Goal: Answer question/provide support

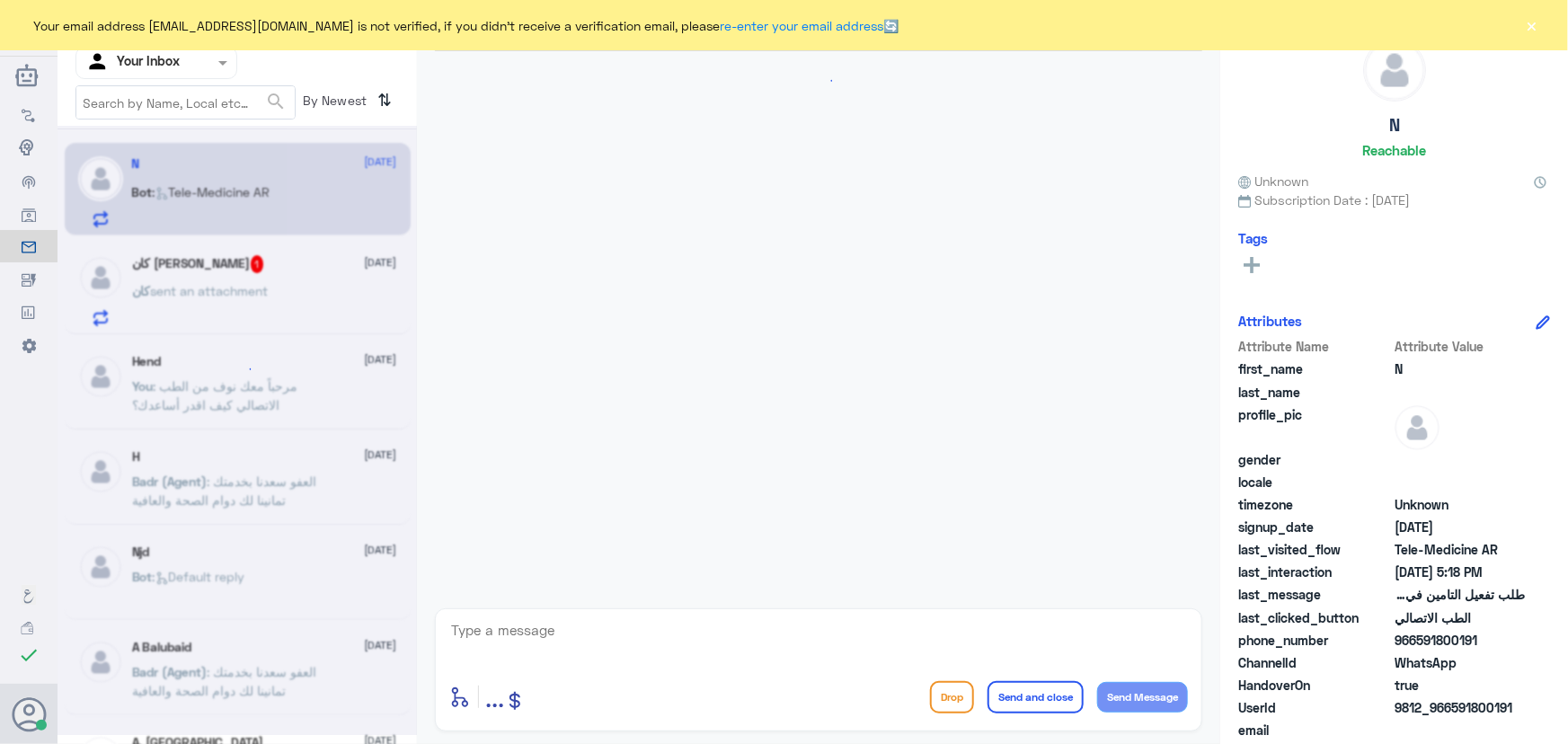
scroll to position [997, 0]
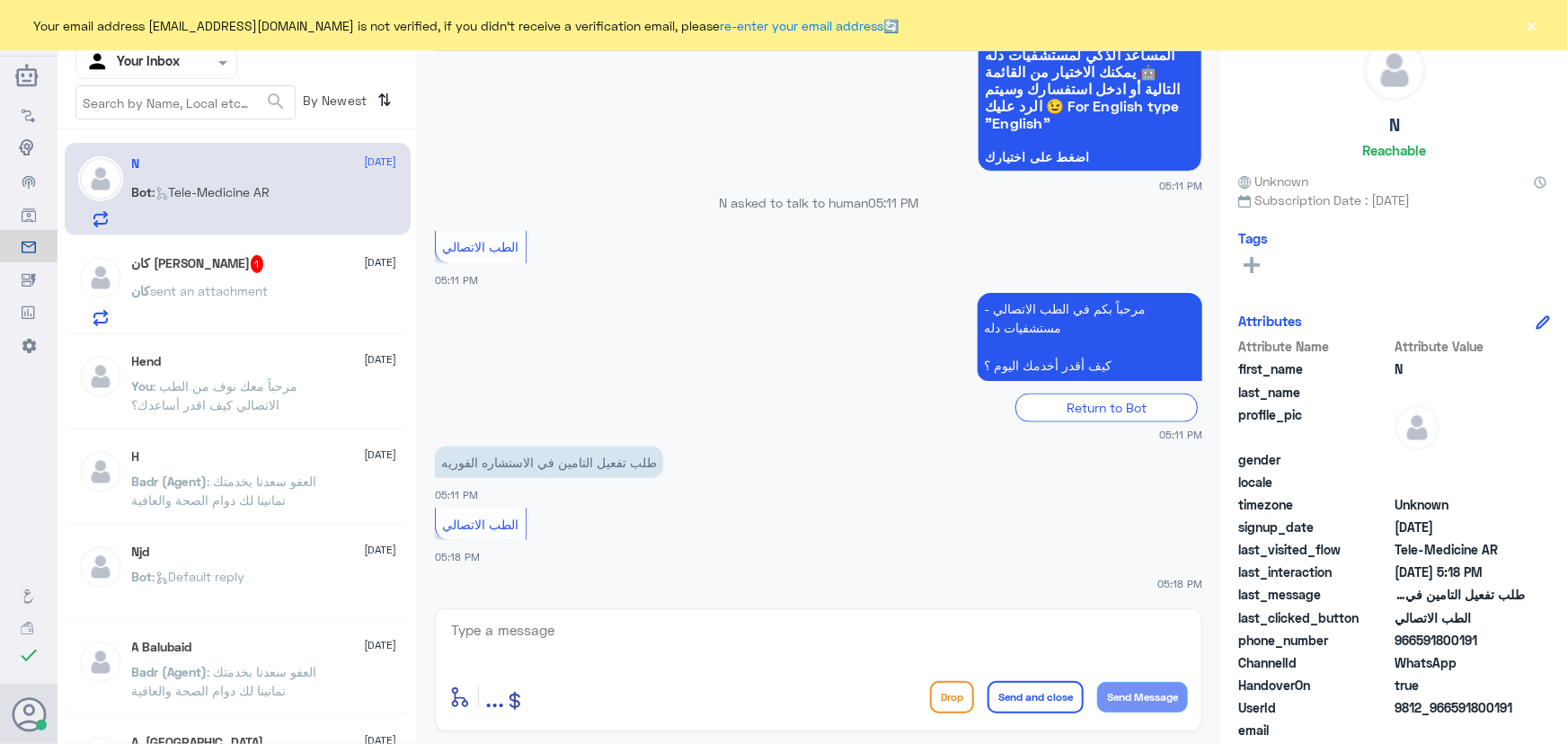
click at [296, 280] on div "كان عكازي فرحل 1 5 October كان sent an attachment" at bounding box center [264, 290] width 265 height 71
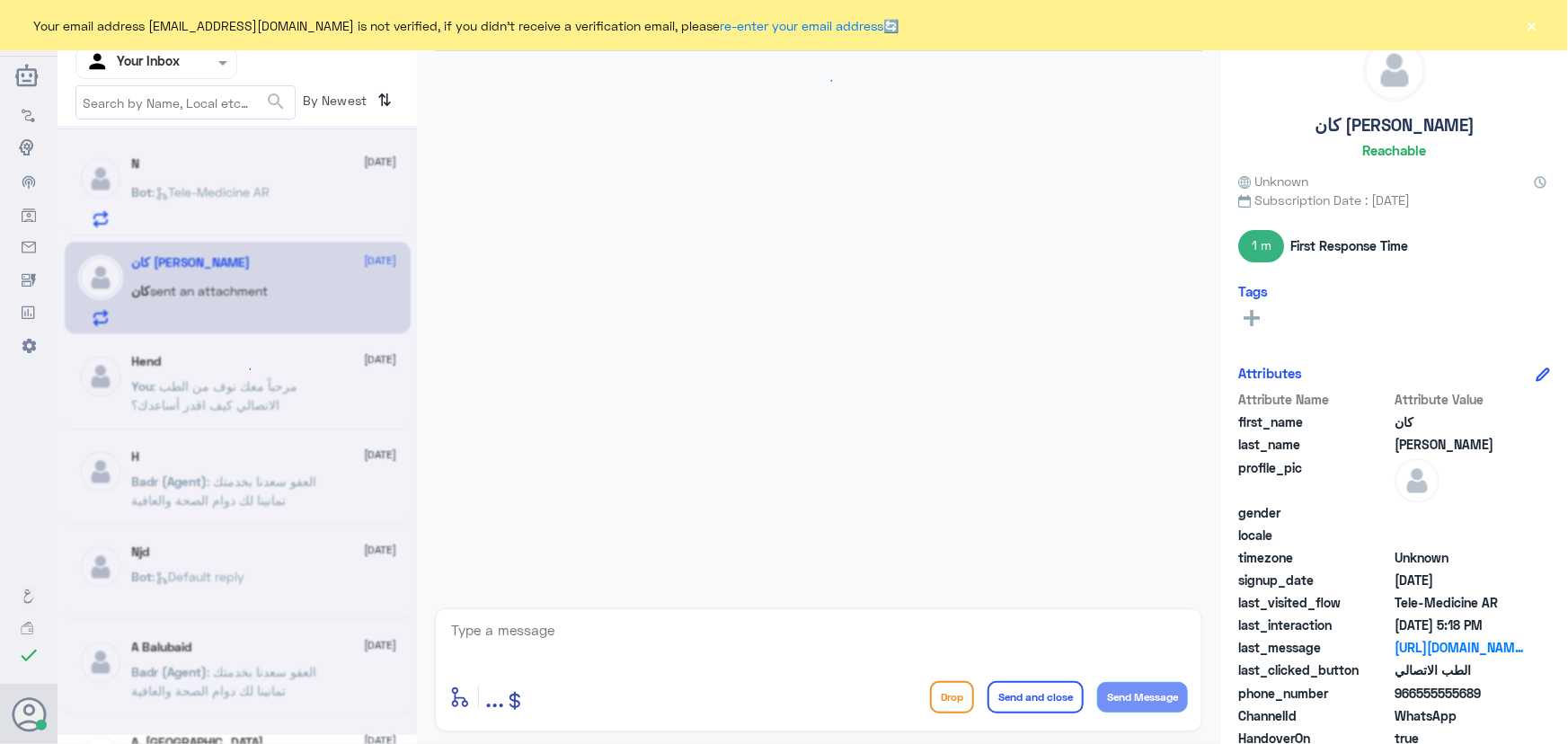
scroll to position [599, 0]
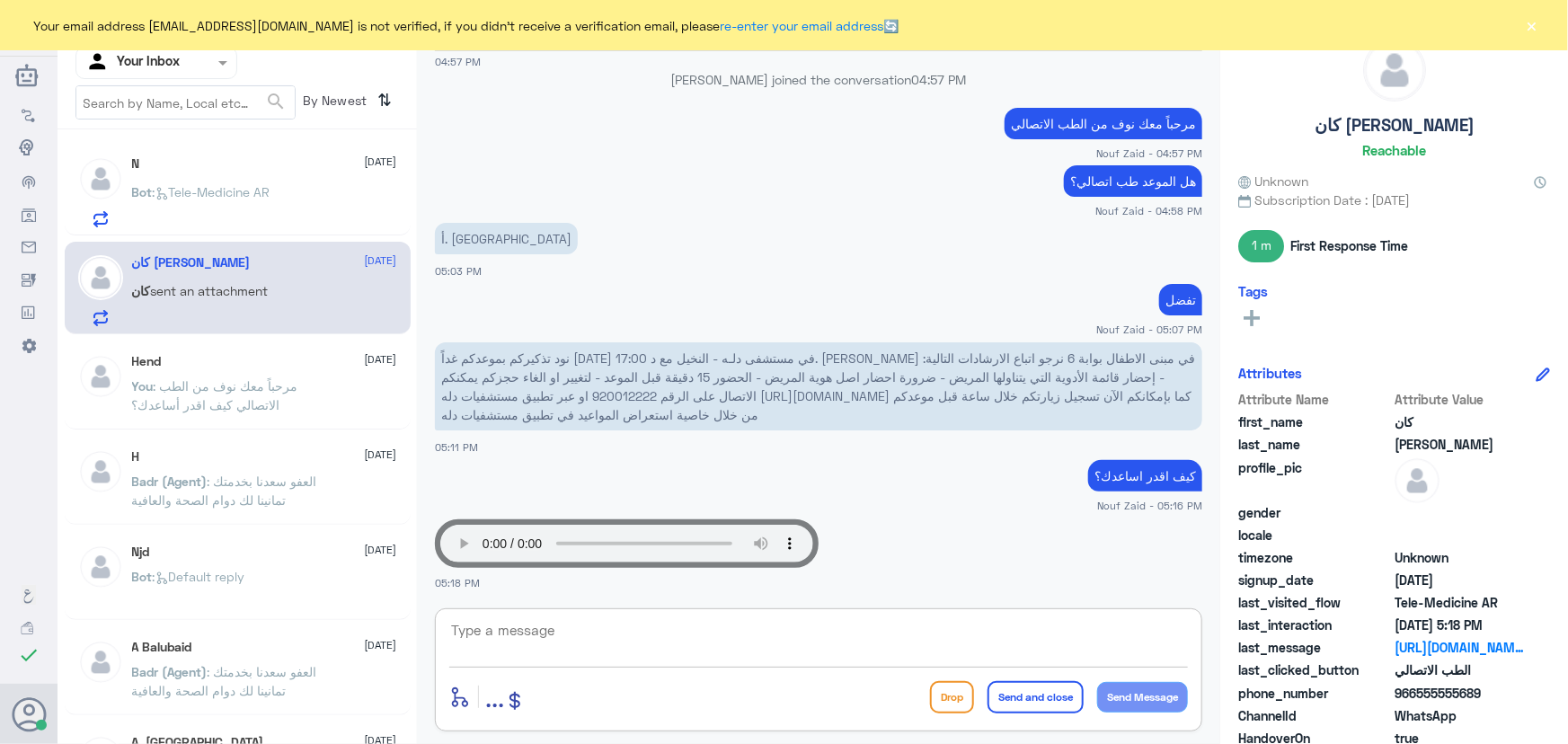
click at [656, 638] on textarea at bounding box center [819, 639] width 739 height 44
type textarea "i"
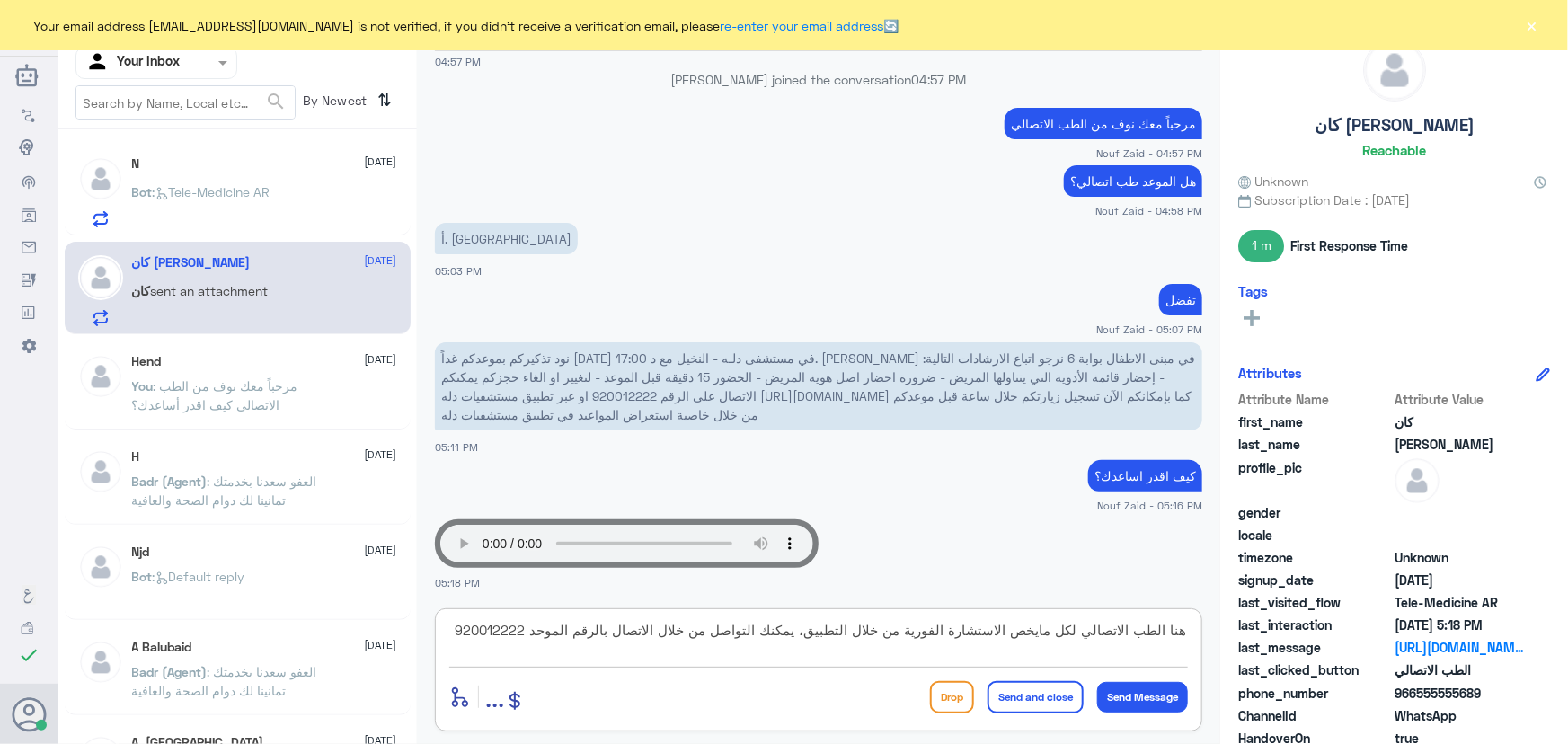
type textarea "هنا الطب الاتصالي لكل مايخص الاستشارة الفورية من خلال التطبيق، يمكنك التواصل من…"
click at [1018, 696] on button "Send and close" at bounding box center [1035, 697] width 96 height 32
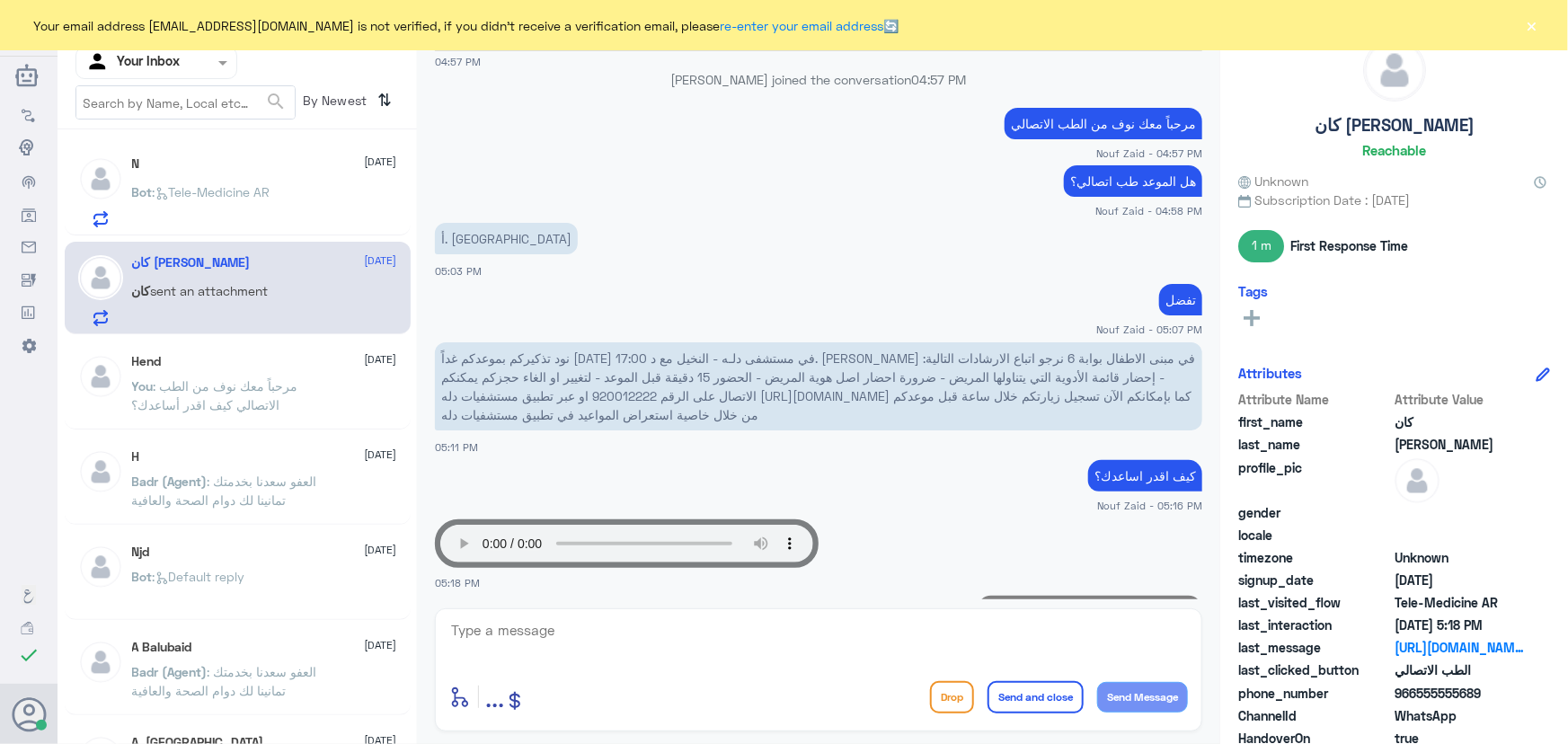
scroll to position [714, 0]
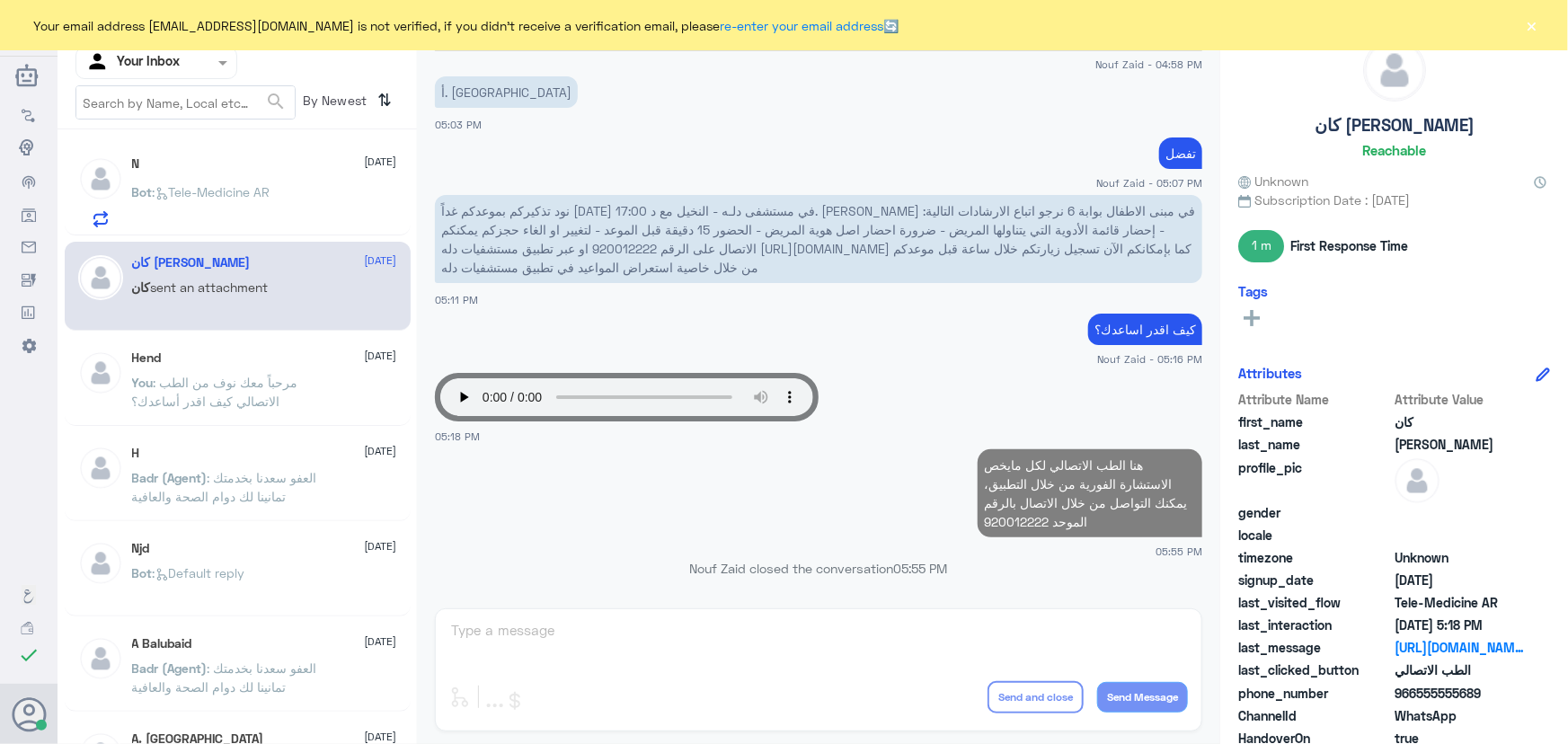
click at [228, 175] on div "N 5 October Bot : Tele-Medicine AR" at bounding box center [264, 192] width 265 height 71
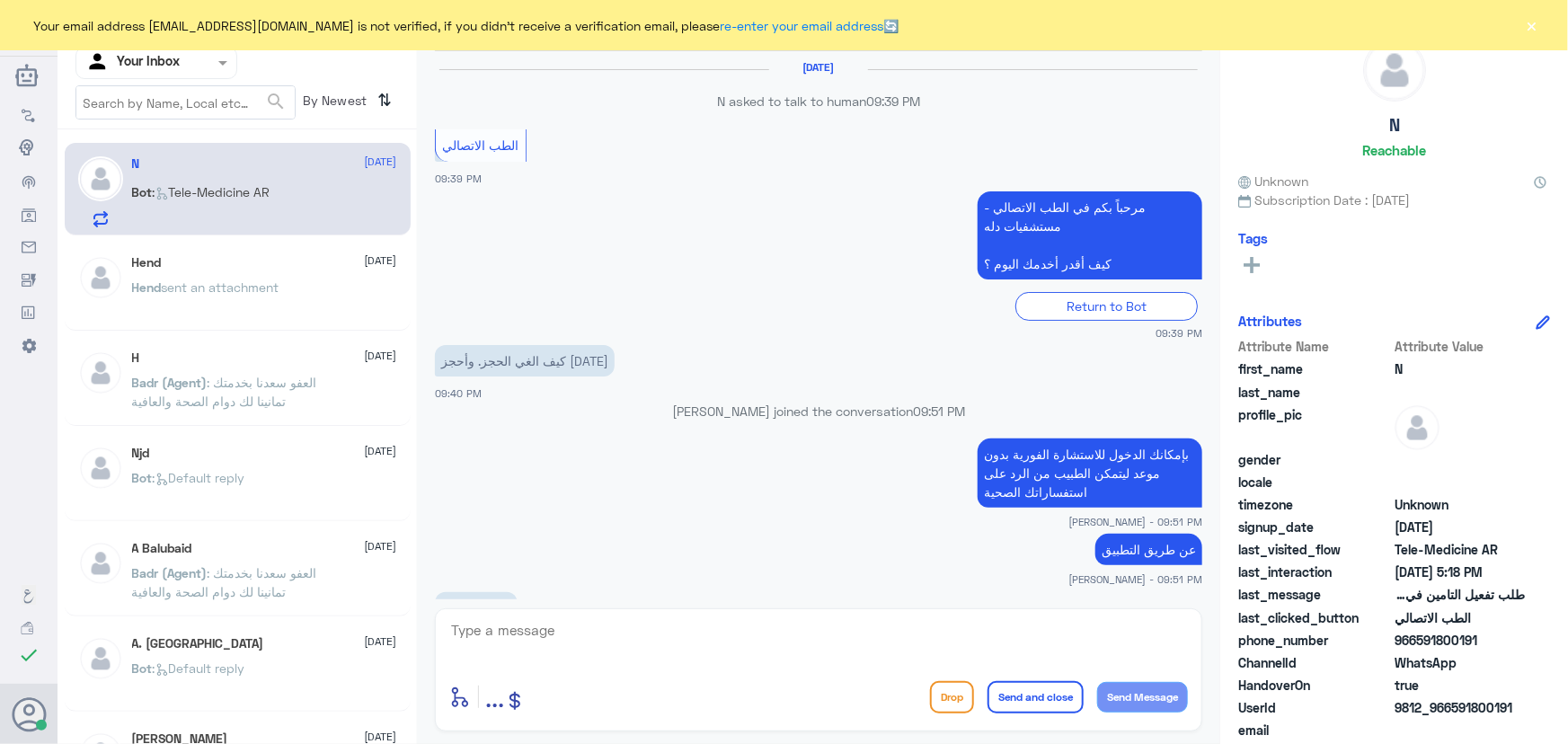
scroll to position [997, 0]
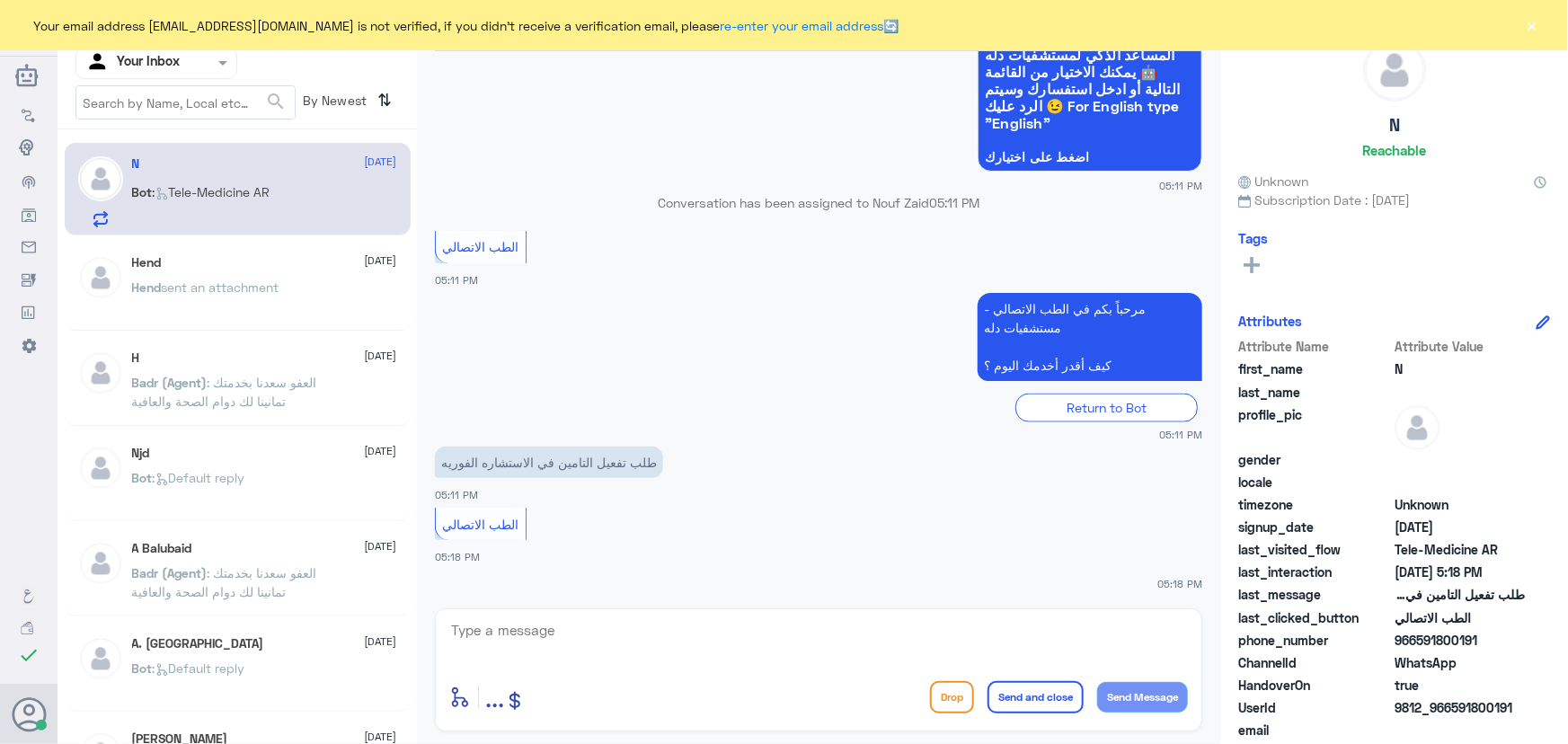
click at [1531, 27] on button "×" at bounding box center [1532, 25] width 18 height 18
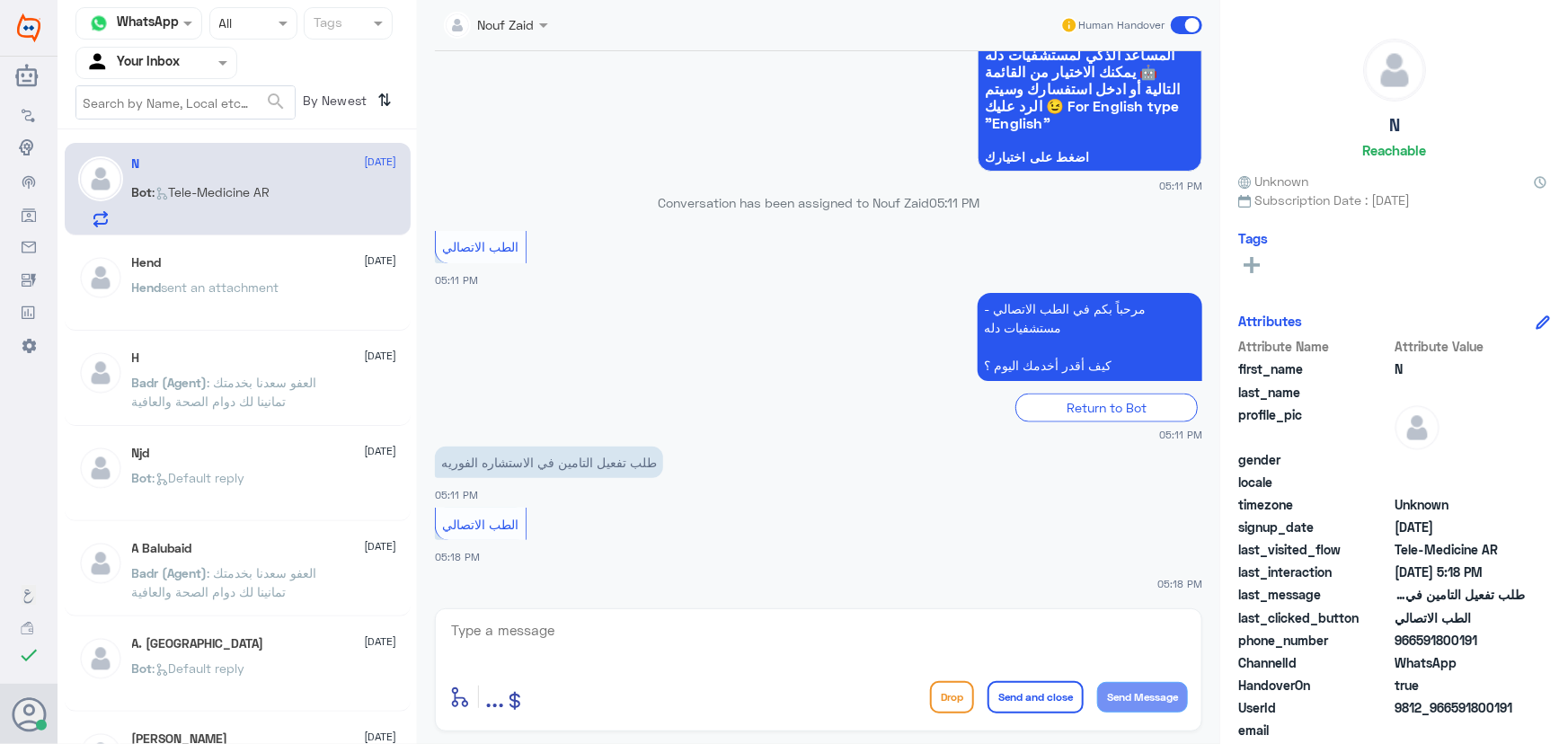
click at [621, 621] on div "Nouf Zaid Human Handover 11 Sep 2025 N asked to talk to human 09:39 PM الطب الا…" at bounding box center [818, 374] width 804 height 750
click at [618, 626] on textarea at bounding box center [819, 639] width 739 height 44
type textarea "مرحبا معك نوف من الطب الاتصالي"
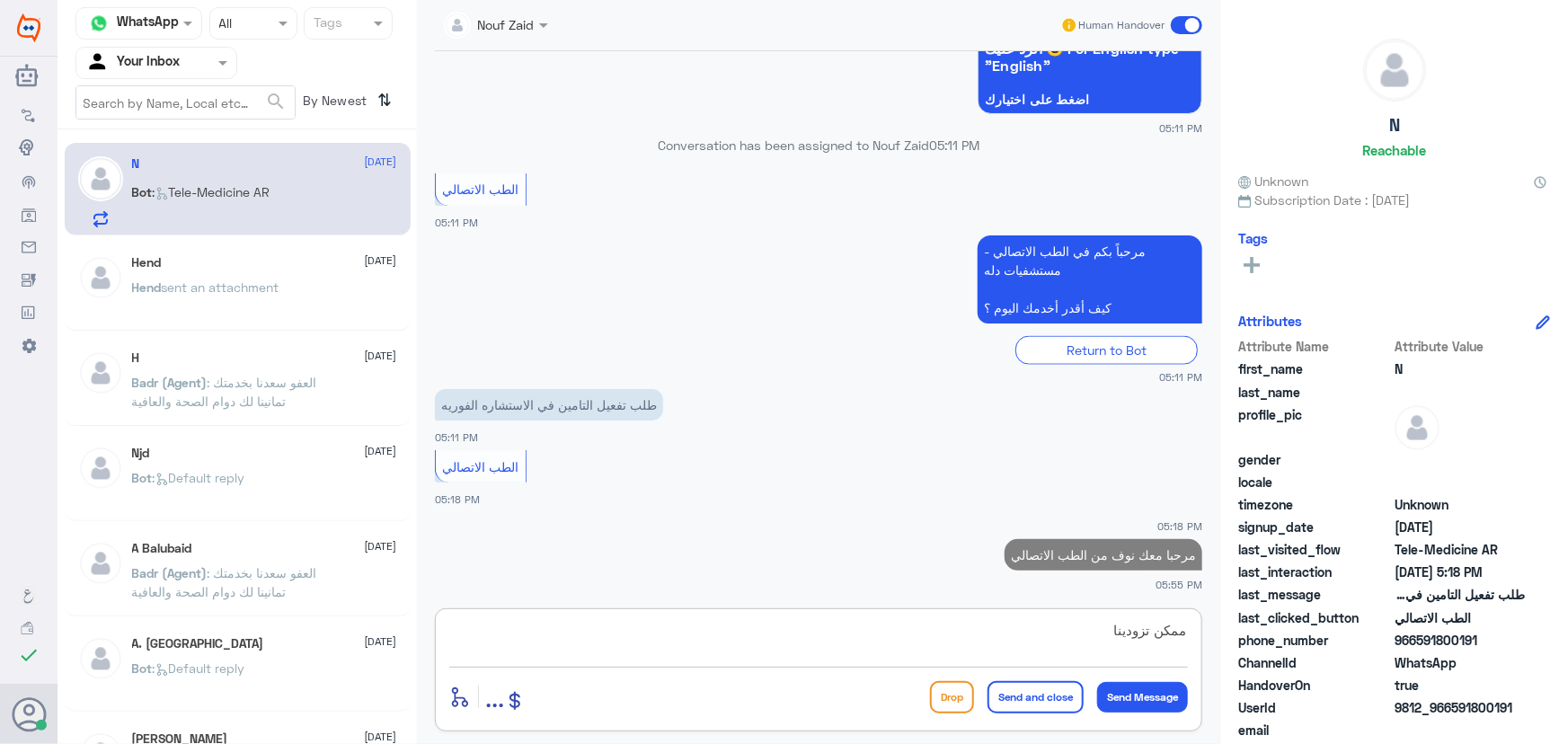
scroll to position [1051, 0]
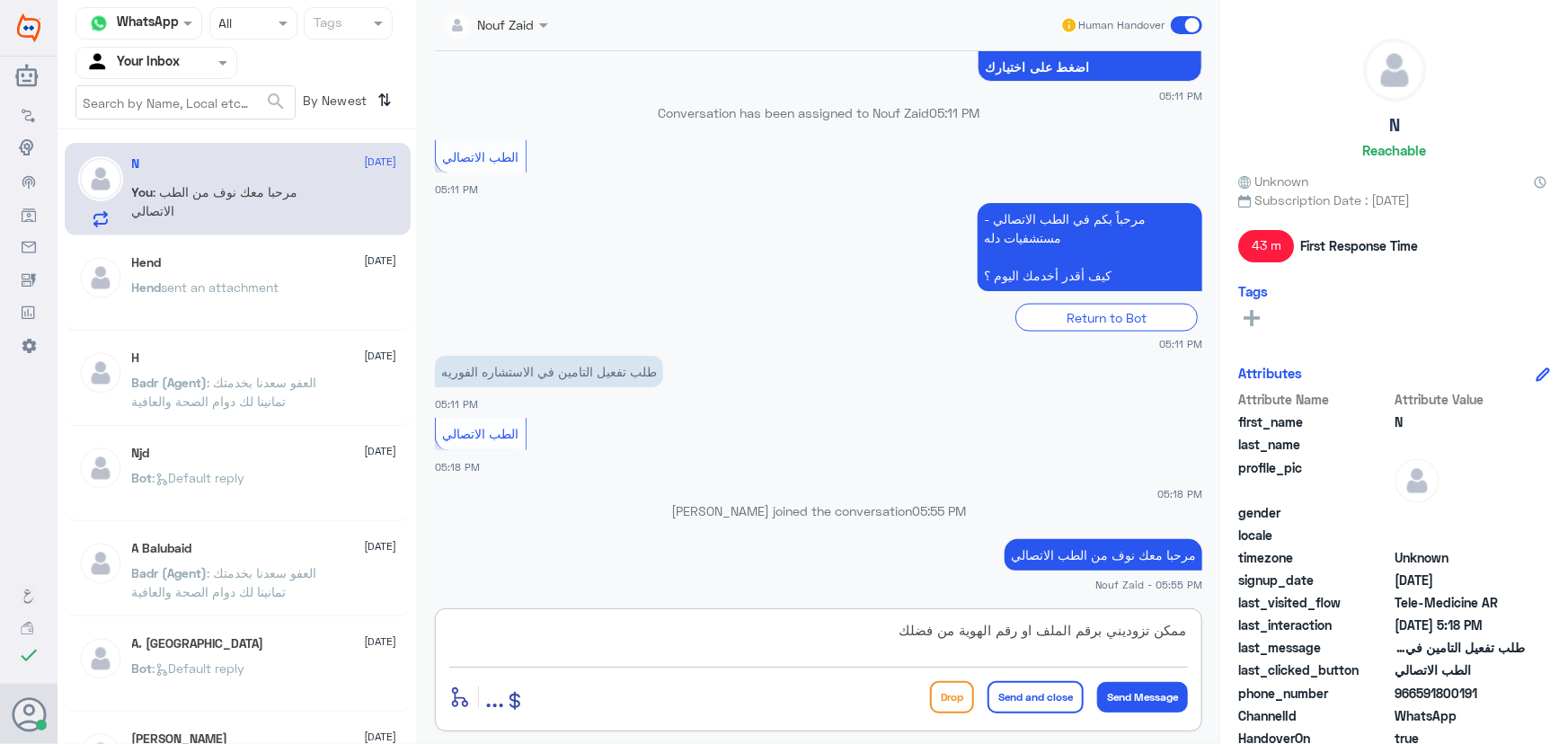
type textarea "ممكن تزوديني برقم الملف او رقم الهوية من فضلك"
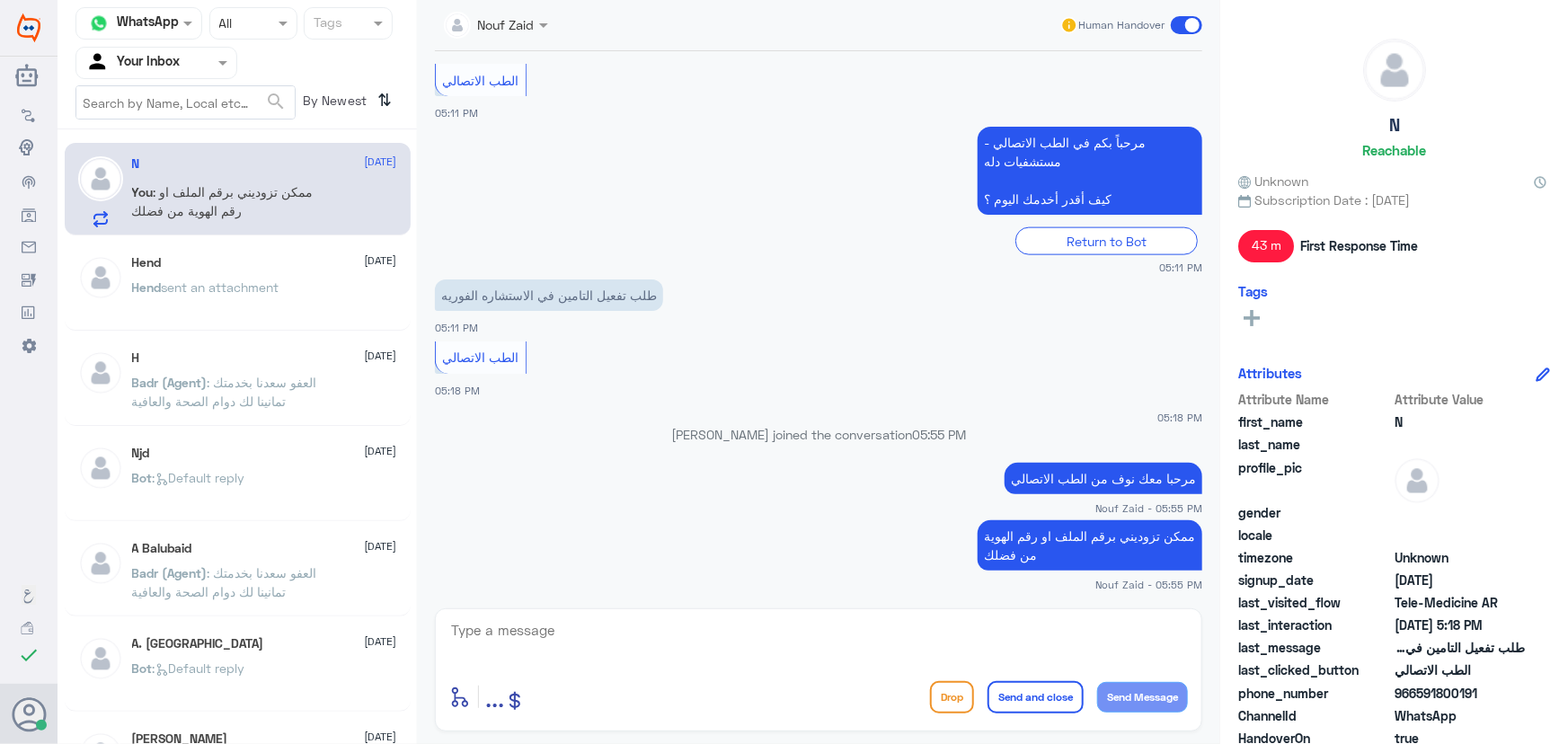
drag, startPoint x: 1416, startPoint y: 693, endPoint x: 1531, endPoint y: 695, distance: 115.0
click at [1531, 695] on div "phone_number 966591800191" at bounding box center [1394, 694] width 312 height 22
copy span "591800191"
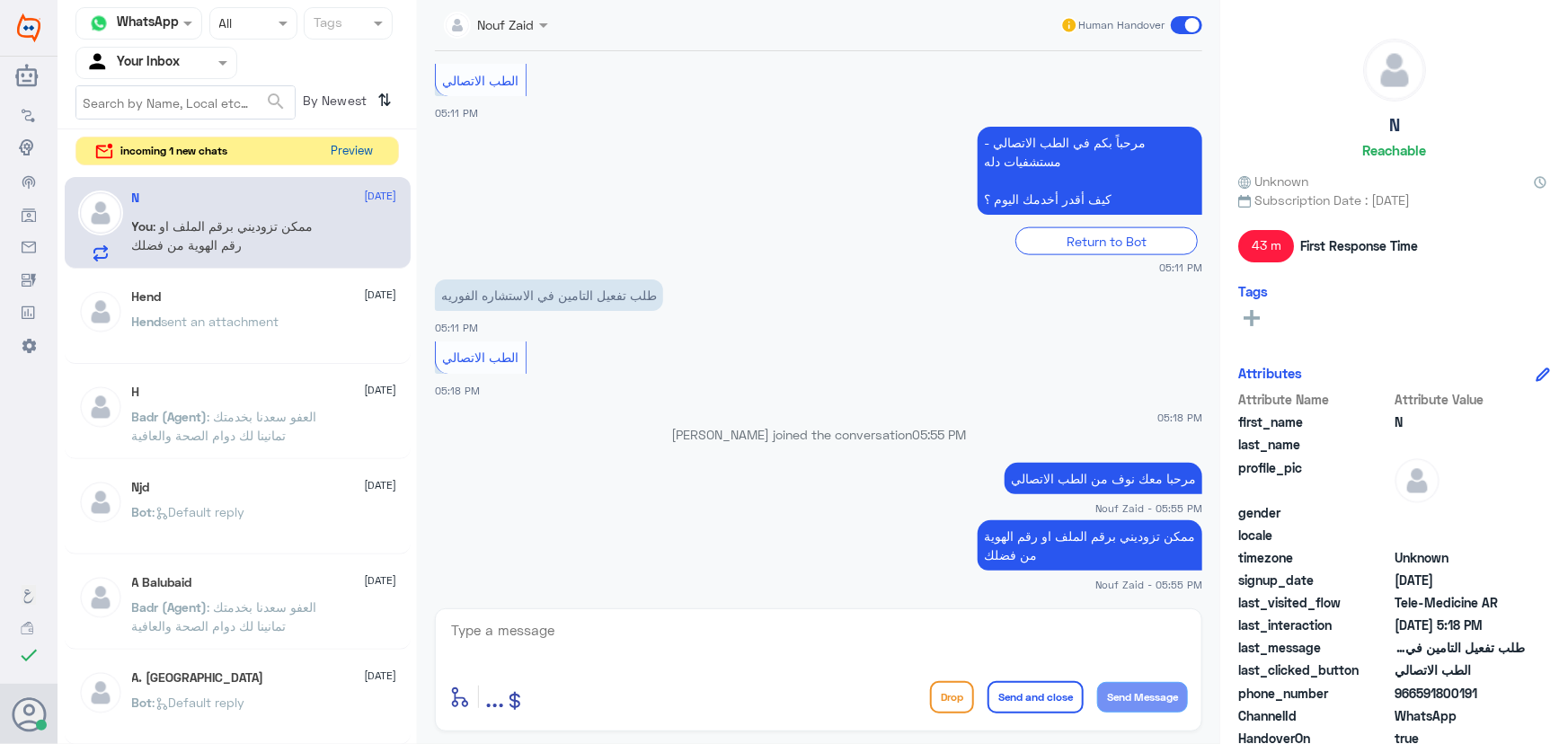
click at [330, 138] on button "Preview" at bounding box center [352, 152] width 56 height 27
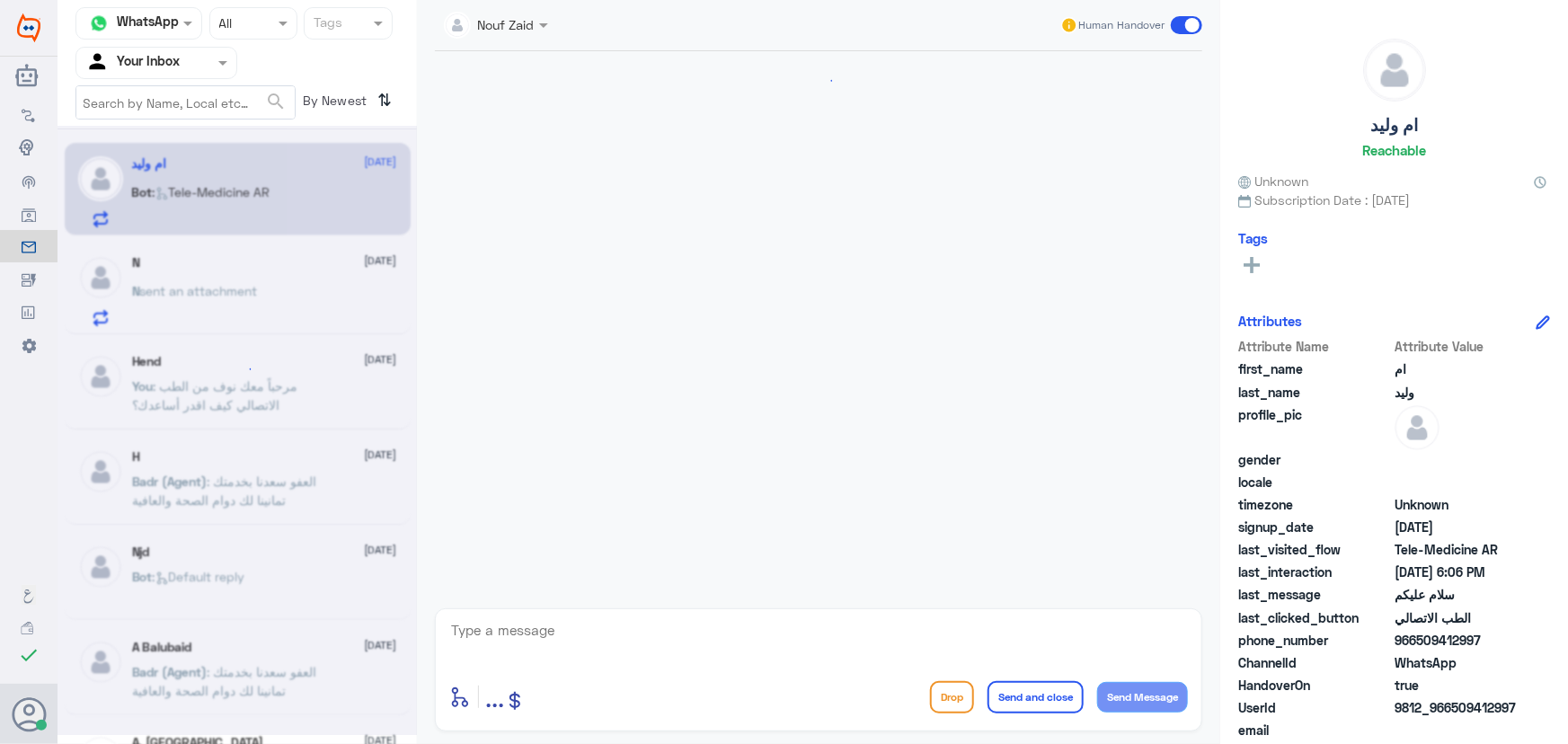
scroll to position [1043, 0]
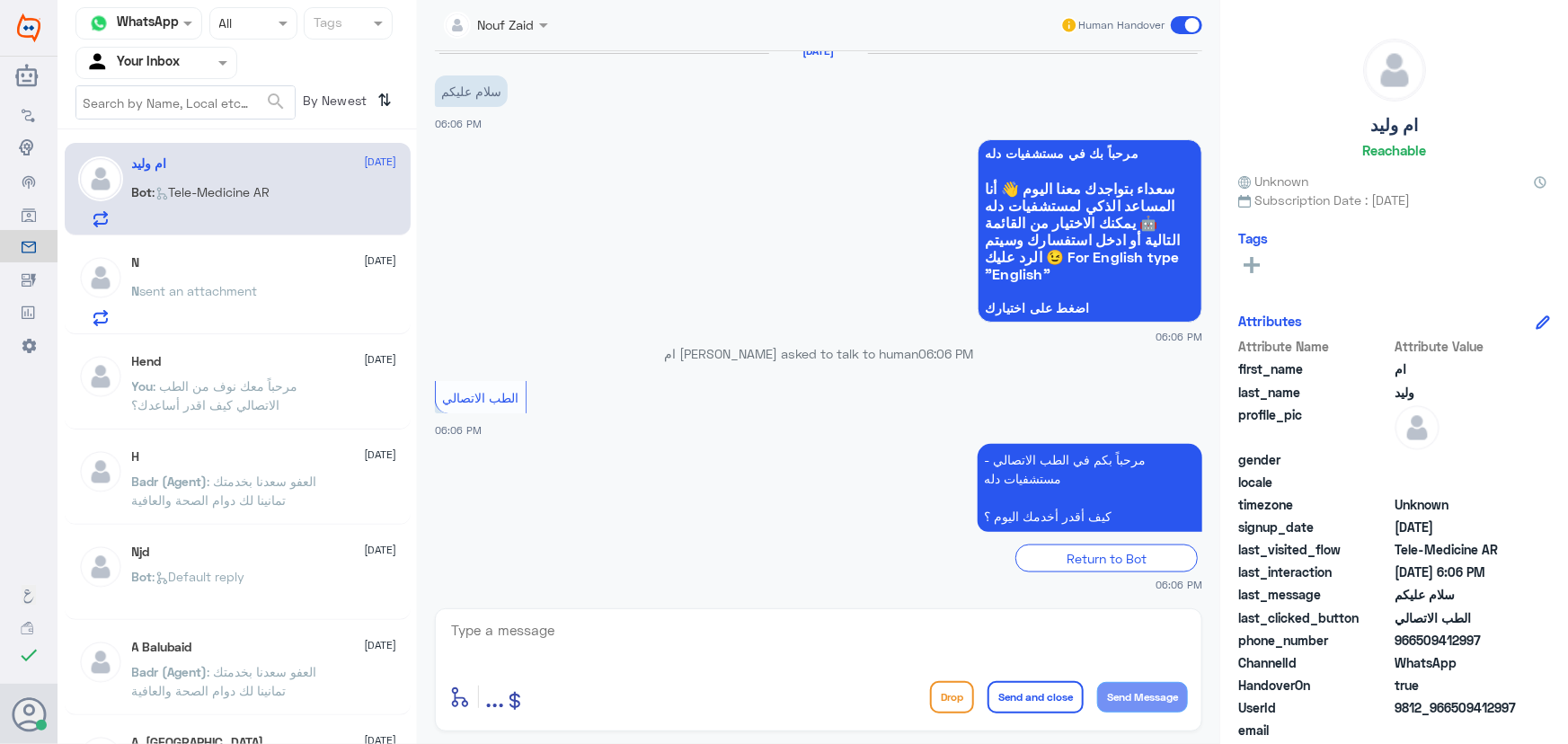
click at [620, 625] on textarea at bounding box center [819, 639] width 739 height 44
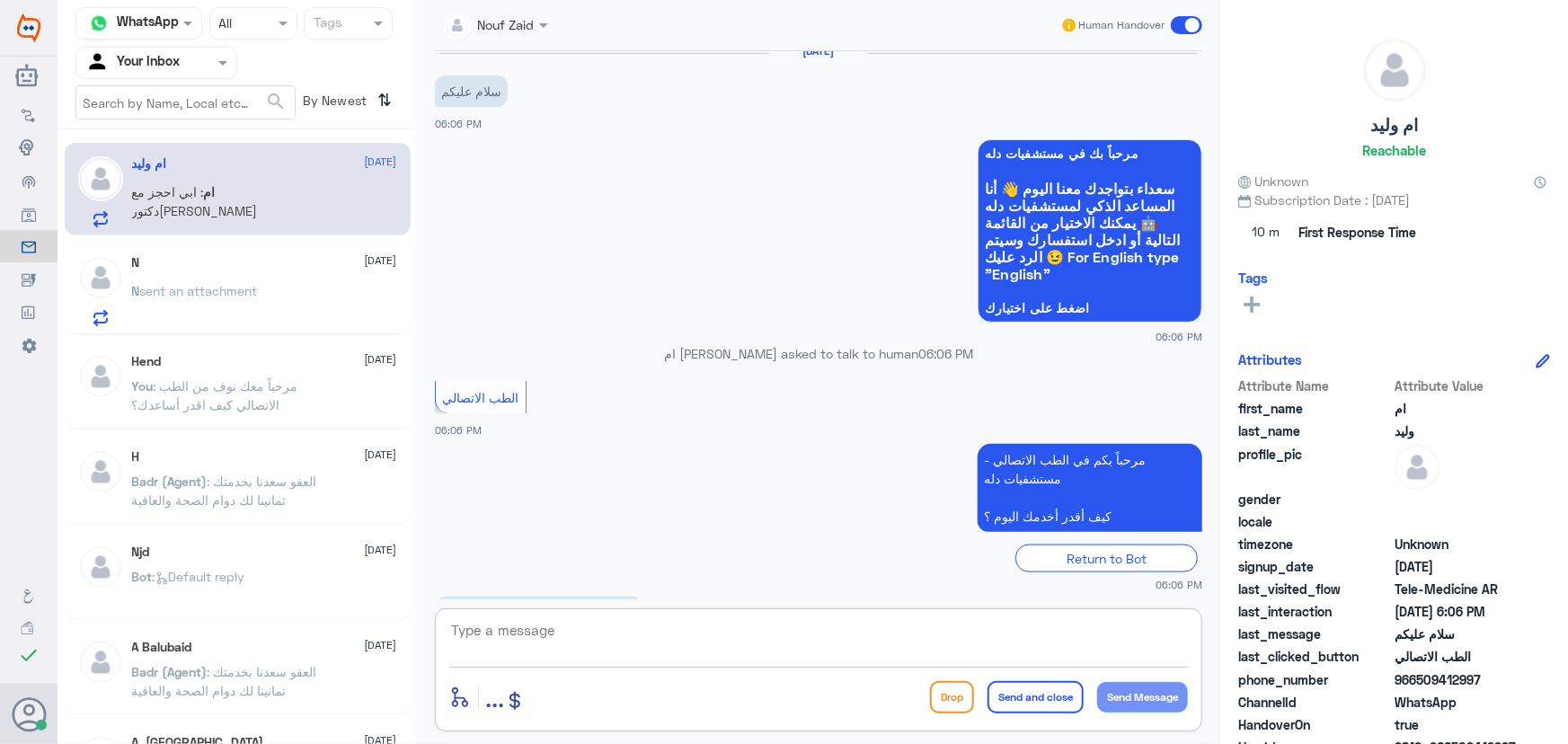
scroll to position [1106, 0]
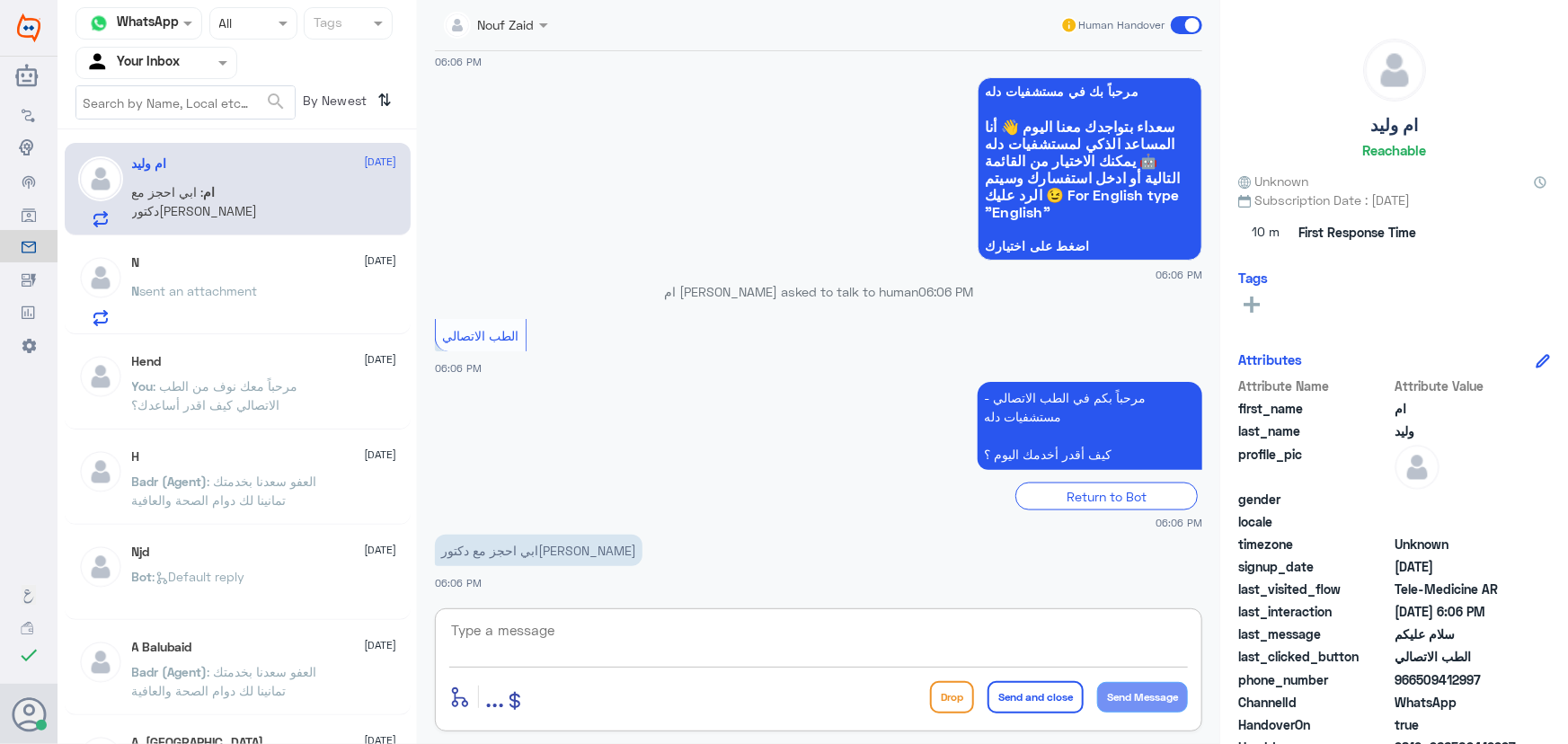
paste textarea "مرحباً معك نوف من الطب الاتصالي كيف اقدر أساعدك؟"
drag, startPoint x: 858, startPoint y: 639, endPoint x: 987, endPoint y: 635, distance: 129.1
click at [987, 635] on textarea "مرحباً معك نوف من الطب الاتصالي كيف اقدر أساعدك؟" at bounding box center [819, 639] width 739 height 44
type textarea "مرحباً معك نوف من الطب الاتصالي"
click at [1132, 682] on button "Send Message" at bounding box center [1142, 697] width 91 height 30
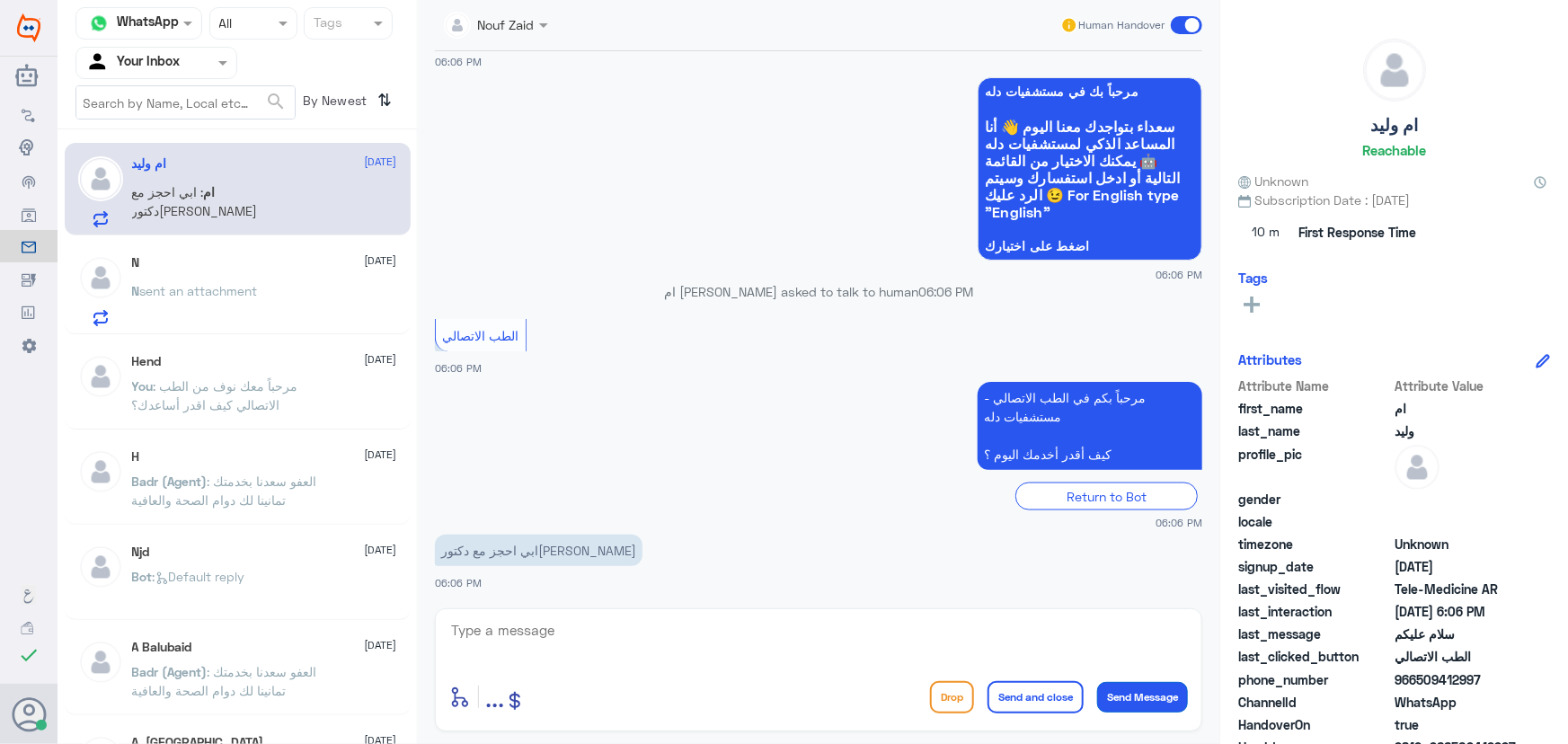
scroll to position [1162, 0]
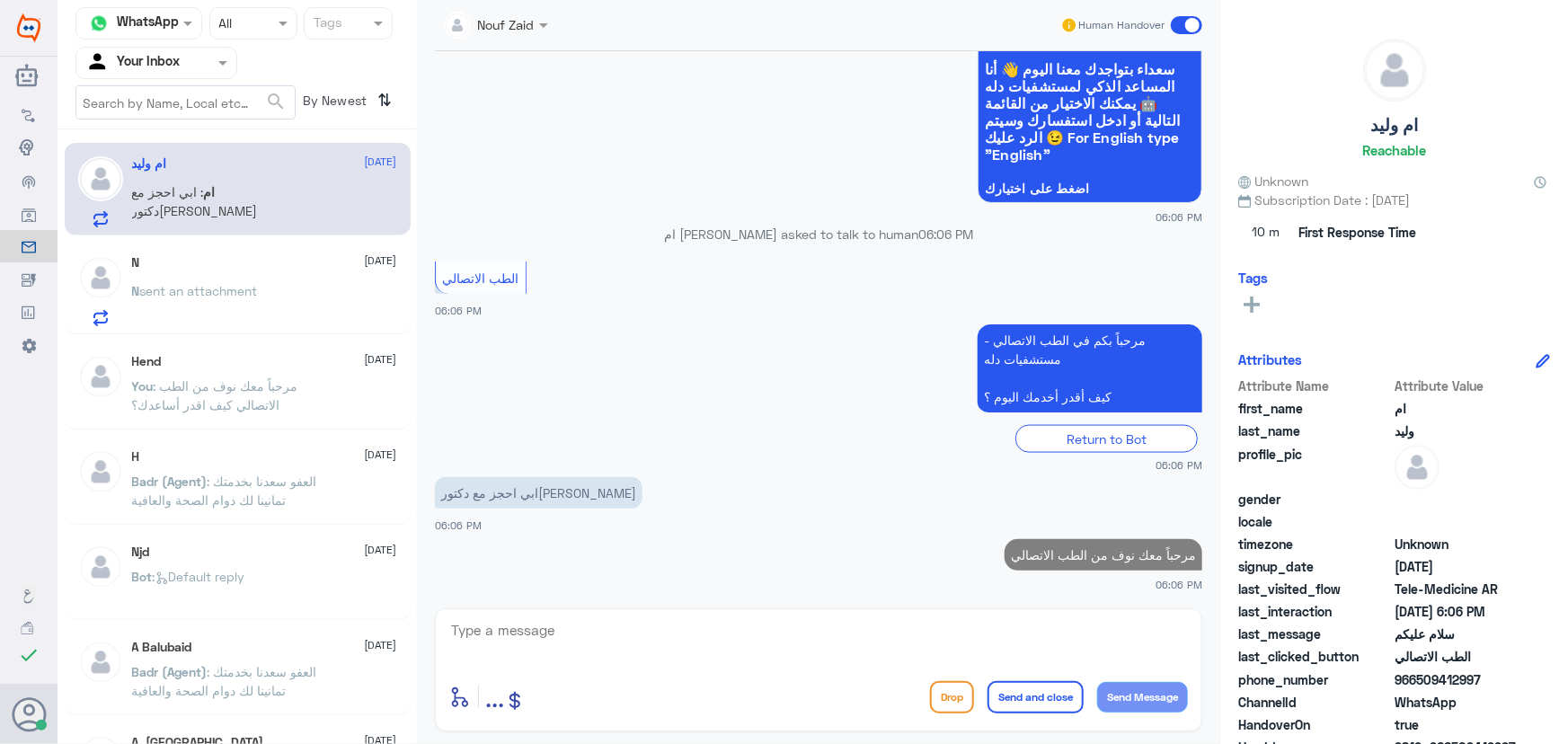
click at [691, 629] on textarea at bounding box center [819, 639] width 739 height 44
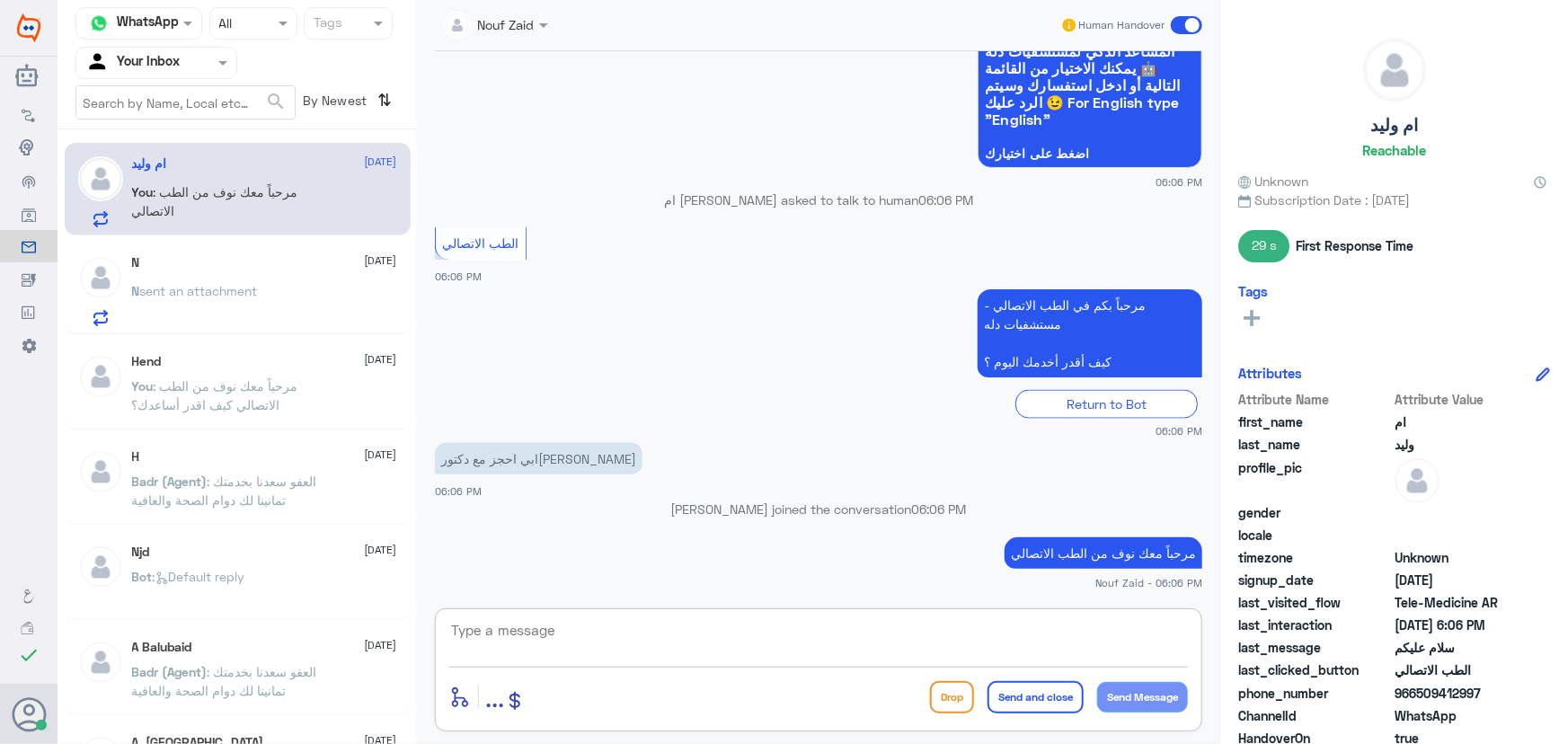
scroll to position [1159, 0]
click at [564, 637] on textarea at bounding box center [819, 639] width 739 height 44
paste textarea "هنا الطب الاتصالي لكل مايخص الاستشارة الفورية من خلال التطبيق، يمكنك حجز الموعد…"
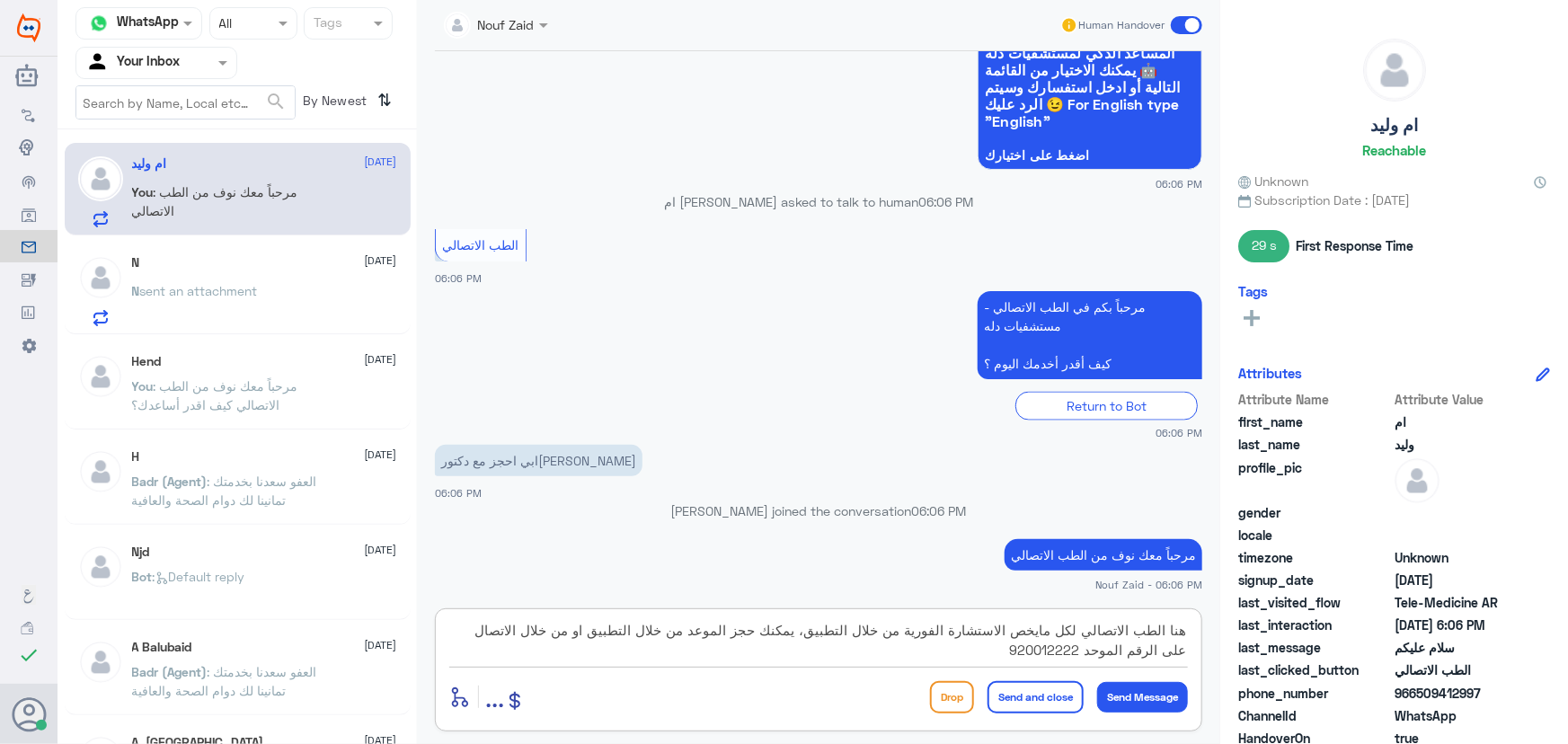
type textarea "هنا الطب الاتصالي لكل مايخص الاستشارة الفورية من خلال التطبيق، يمكنك حجز الموعد…"
click at [1039, 684] on button "Send and close" at bounding box center [1035, 697] width 96 height 32
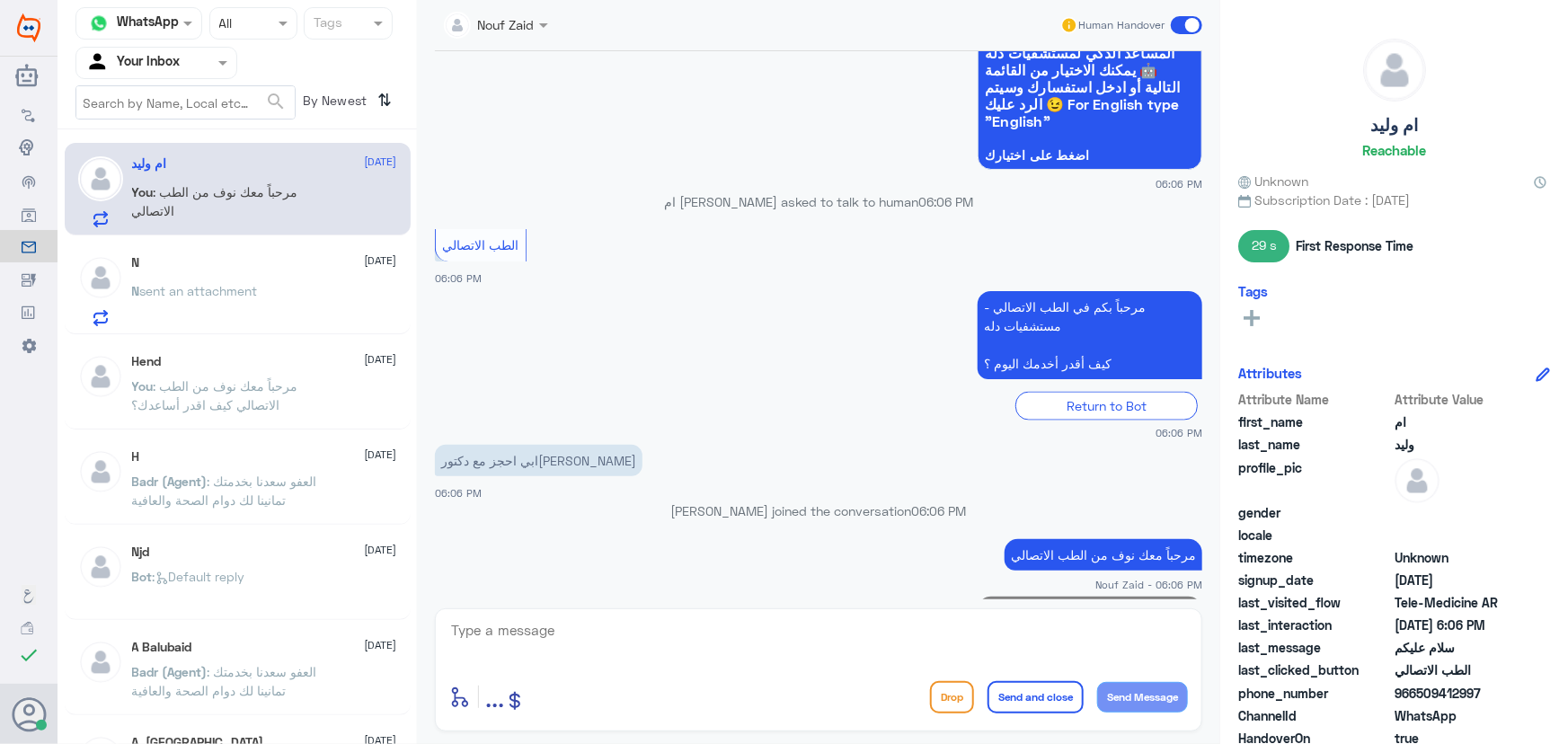
scroll to position [1291, 0]
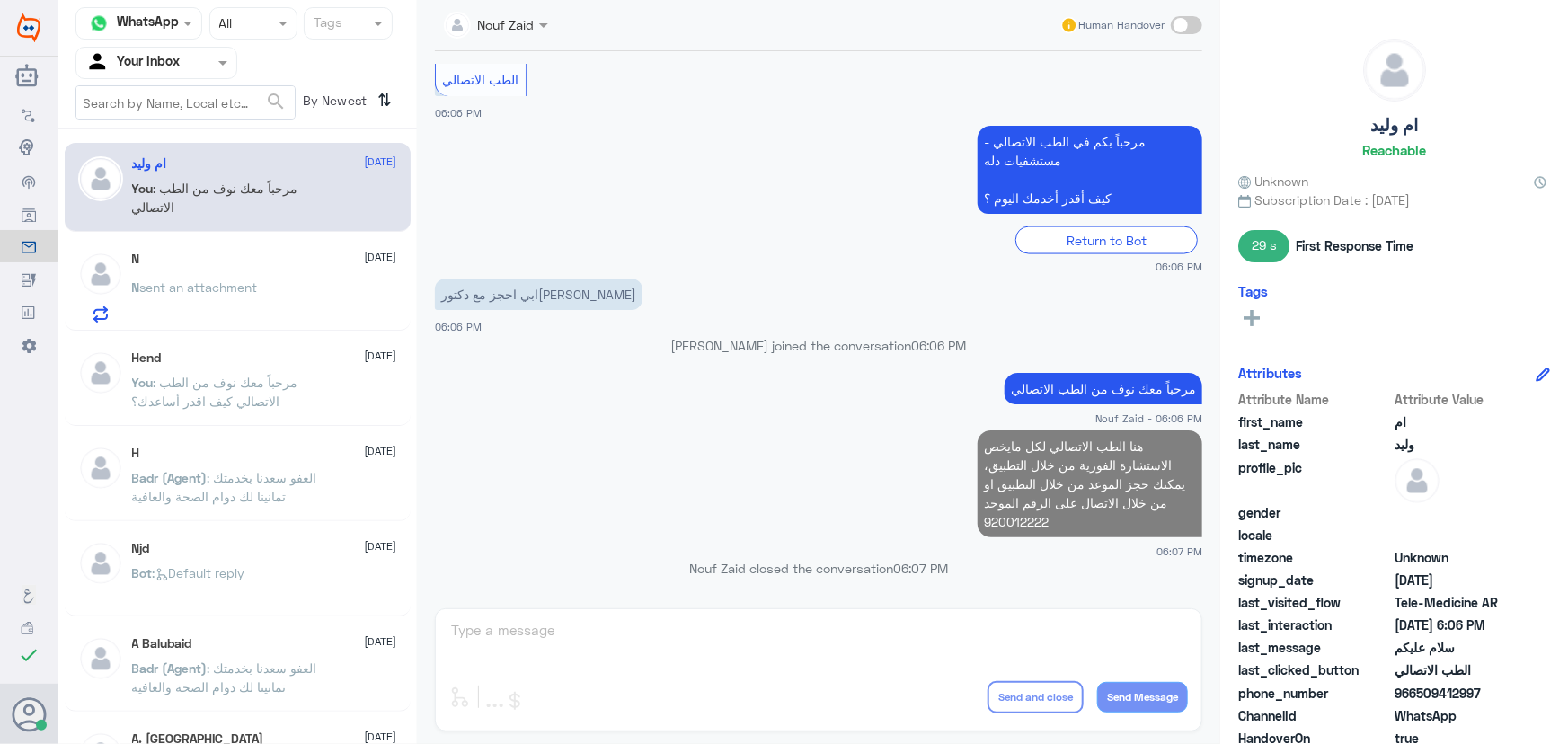
click at [301, 275] on div "N 5 October N sent an attachment" at bounding box center [264, 286] width 265 height 71
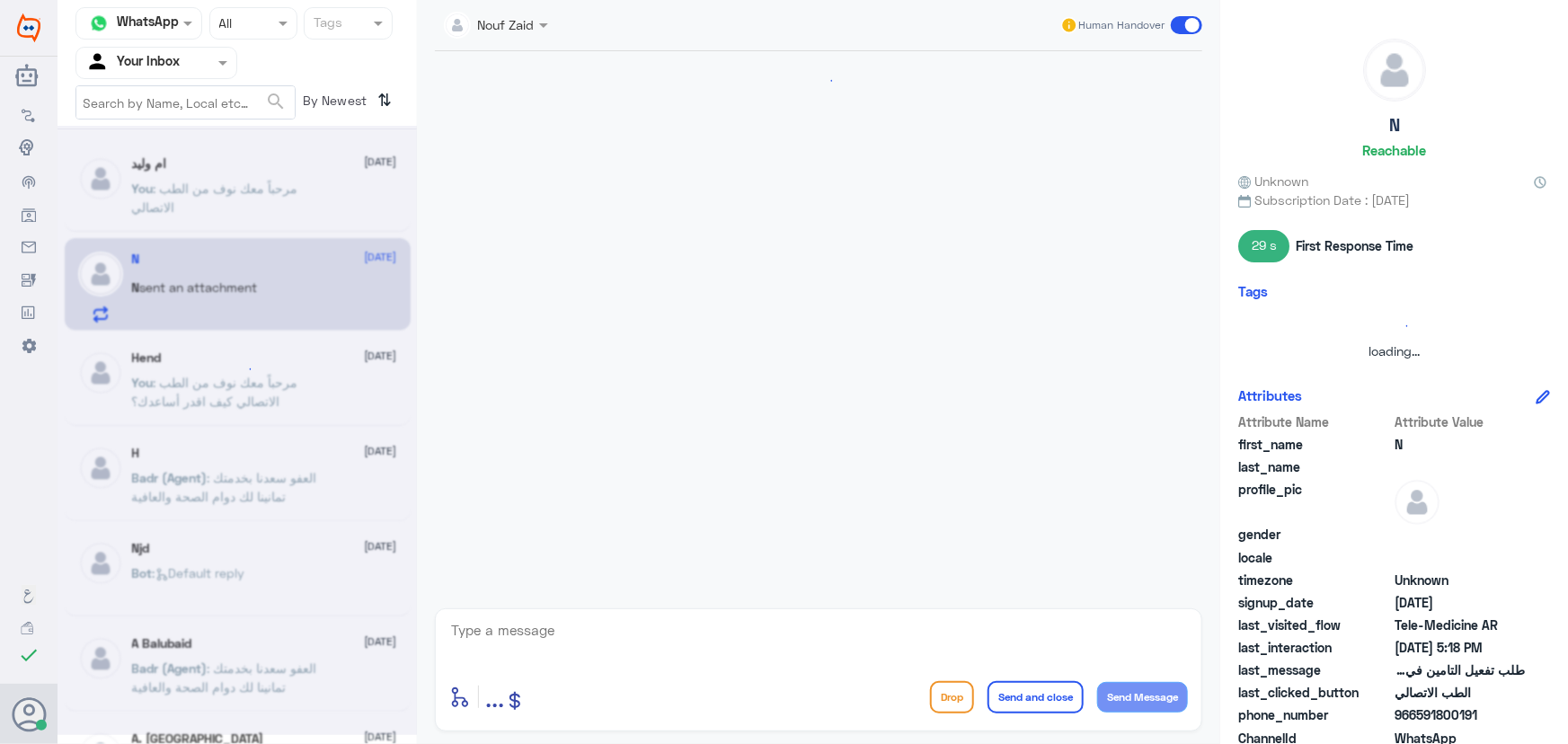
scroll to position [911, 0]
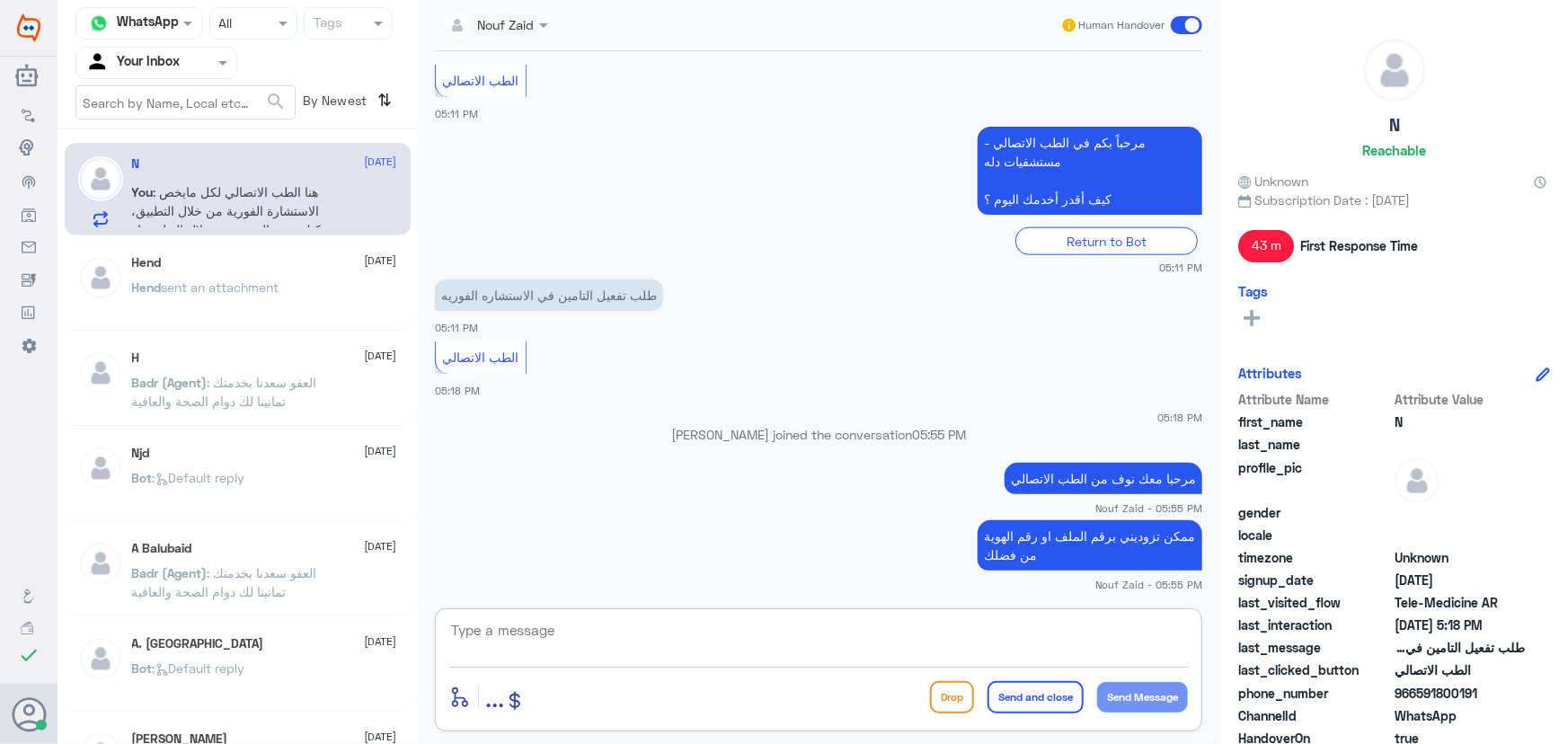
click at [636, 648] on textarea at bounding box center [819, 639] width 739 height 44
click at [795, 638] on textarea "تم تحديث التأمين الخاص بك يمكنك الان الاستفادة من خدمة الاستشارة الفورية" at bounding box center [819, 639] width 739 height 44
click at [789, 636] on textarea "تم تحديث التأمين الخاص بك يمكنك الان الاستفادة من خدمة الاستشارة الفورية" at bounding box center [819, 639] width 739 height 44
type textarea "تم تحديث التأمين الخاص بك يمكنك الان الاستفادة من خدمة الاستشارة الفورية"
click at [999, 685] on button "Send and close" at bounding box center [1035, 697] width 96 height 32
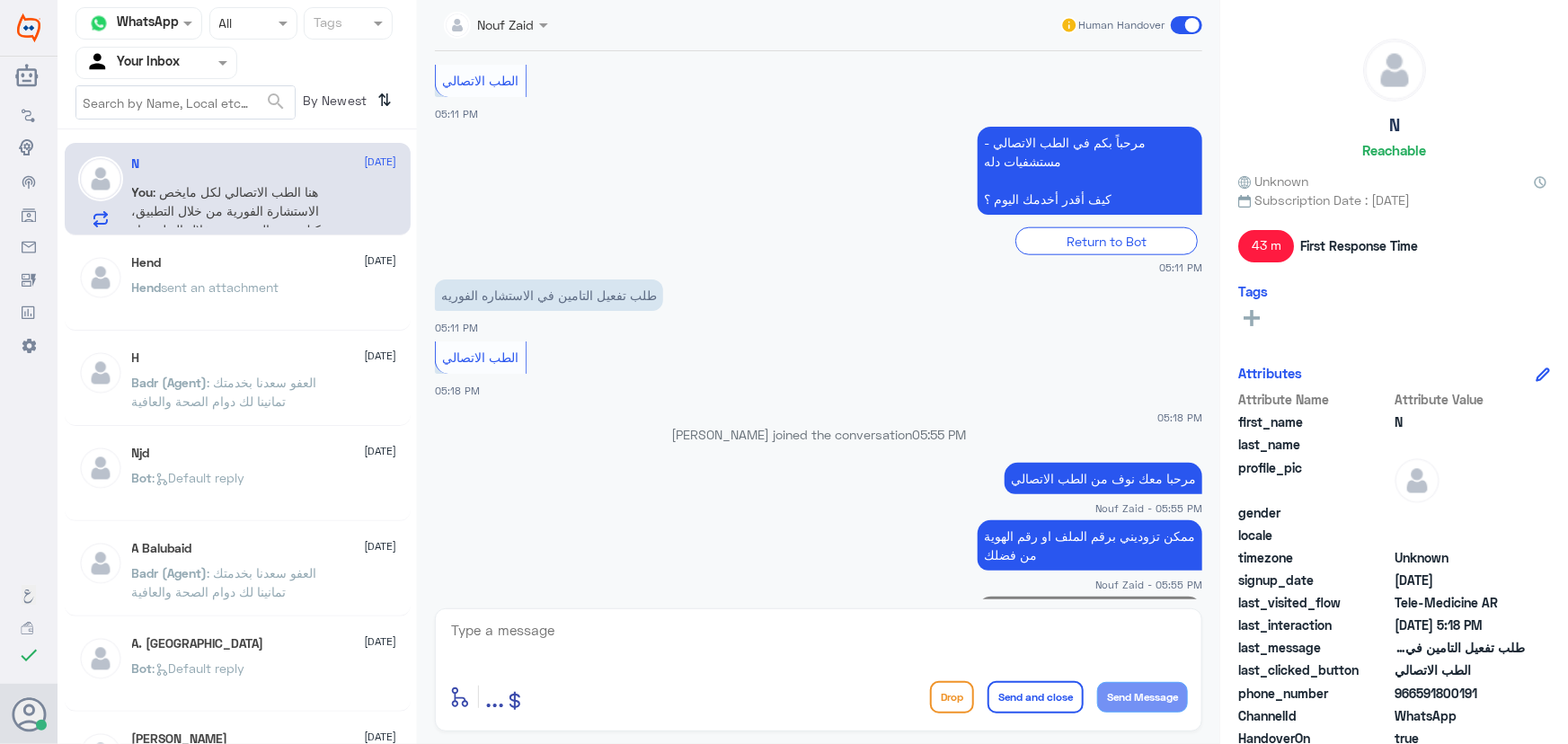
scroll to position [988, 0]
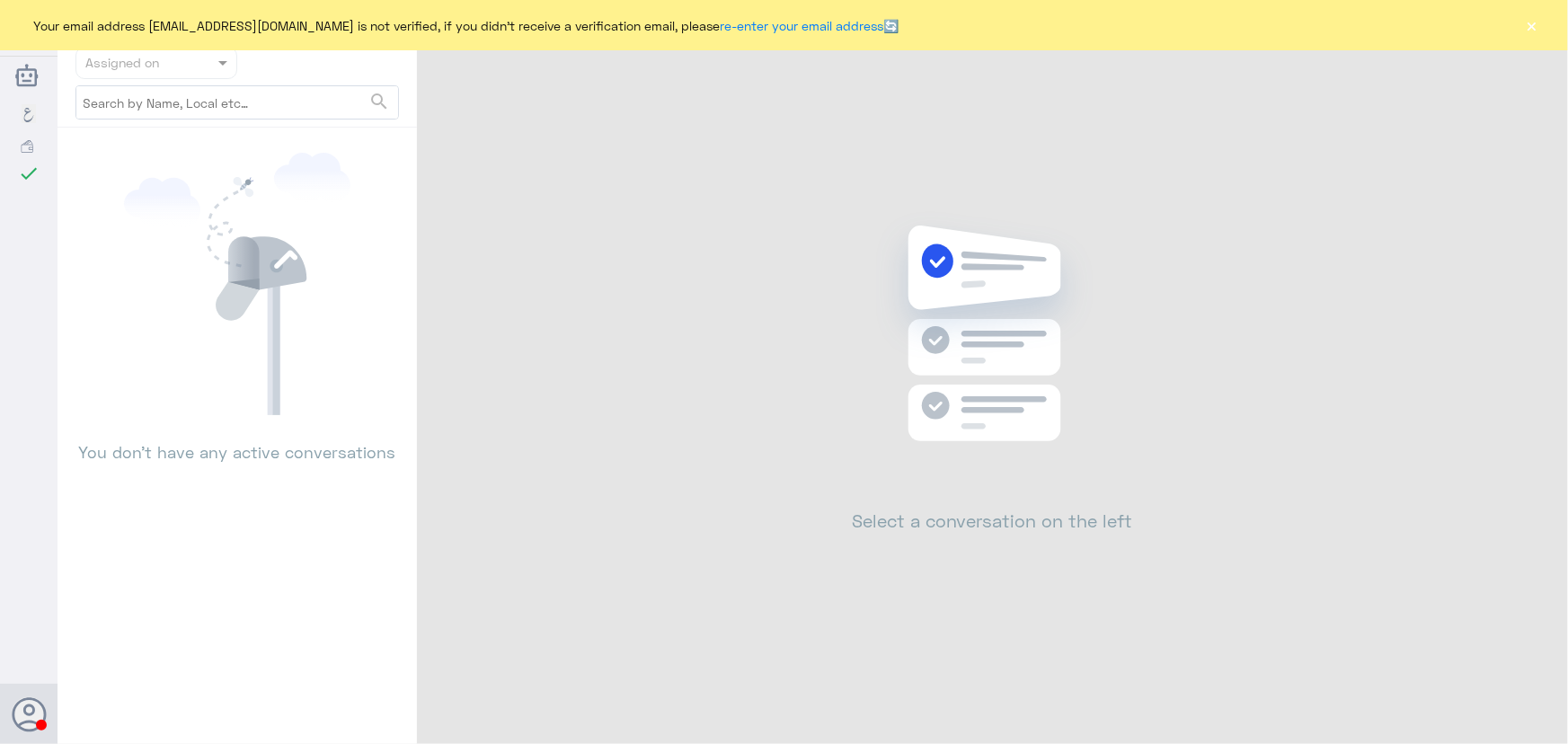
click at [1537, 34] on button "×" at bounding box center [1532, 25] width 18 height 18
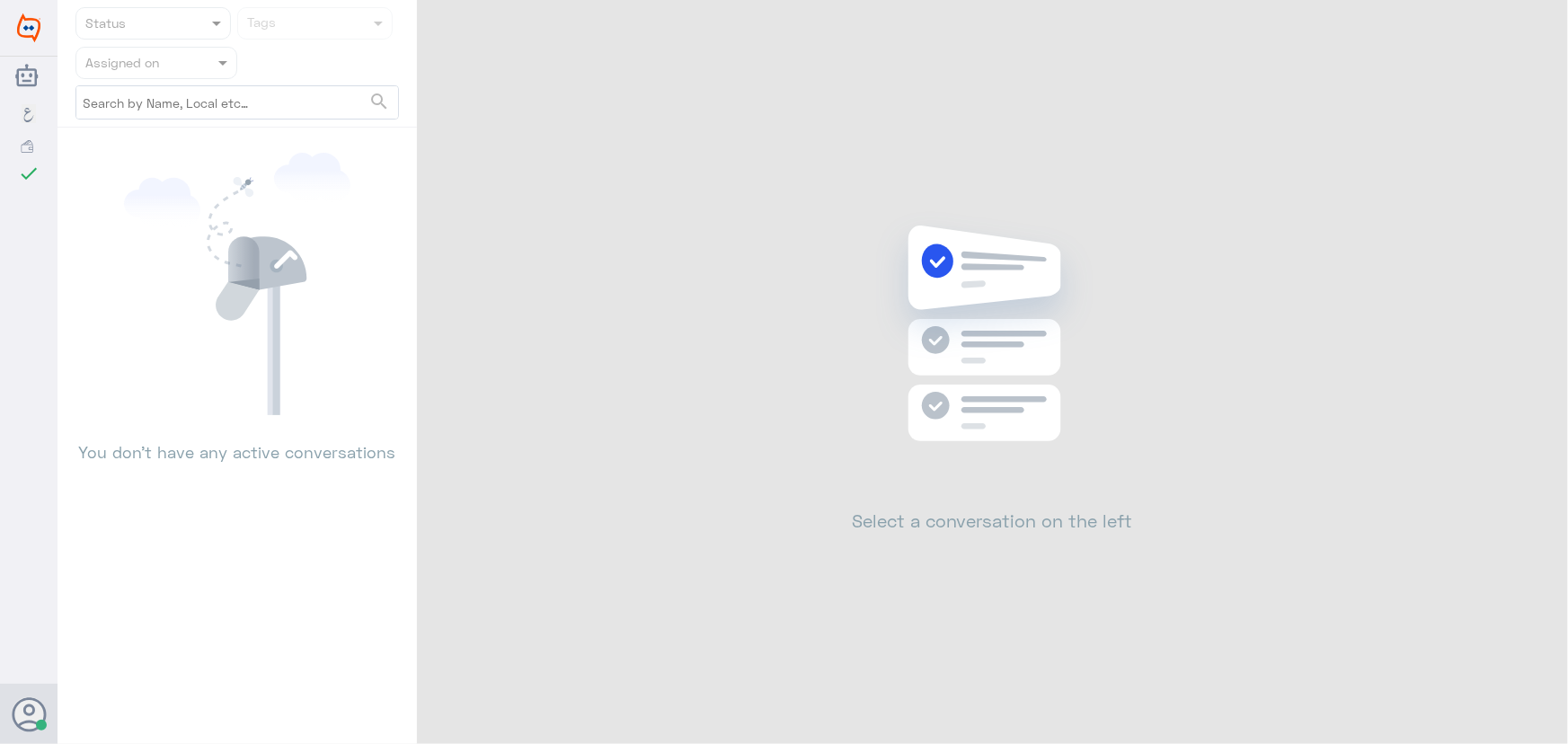
click at [1536, 28] on div "Status Tags Assigned on search You don’t have any active conversations Select a…" at bounding box center [812, 374] width 1510 height 750
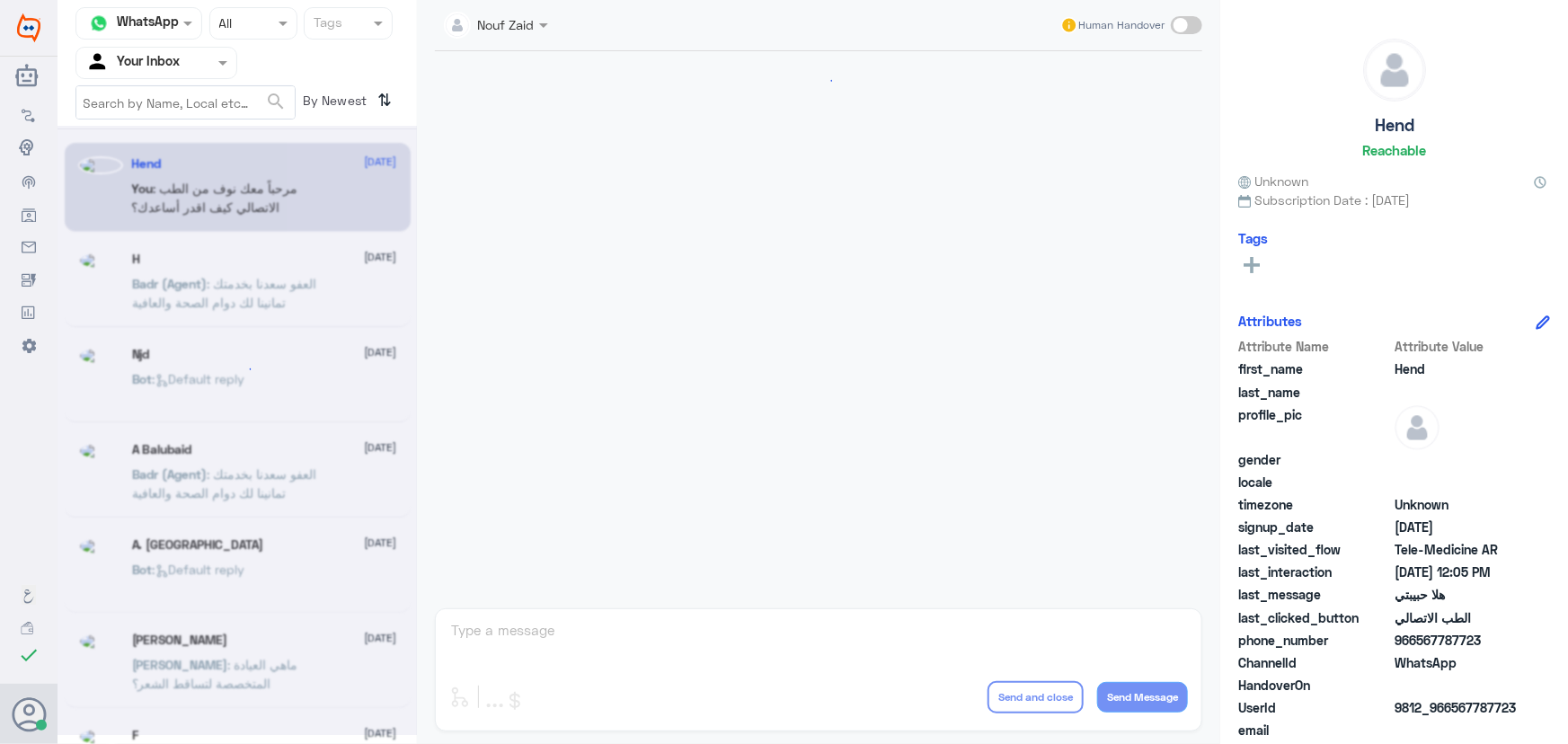
scroll to position [817, 0]
